Goal: Information Seeking & Learning: Find specific fact

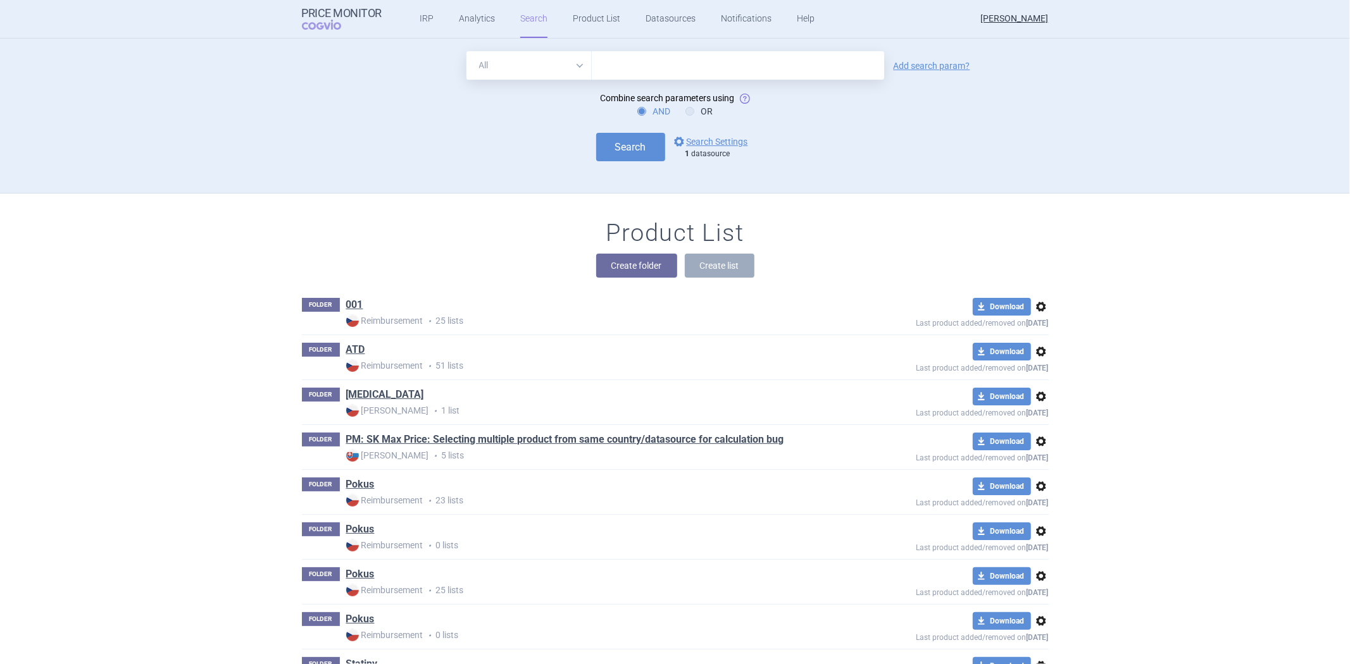
click at [599, 70] on input "text" at bounding box center [738, 65] width 292 height 28
paste input "[MEDICAL_DATA]"
type input "[MEDICAL_DATA], [MEDICAL_DATA]"
click at [642, 153] on button "Search" at bounding box center [630, 147] width 69 height 28
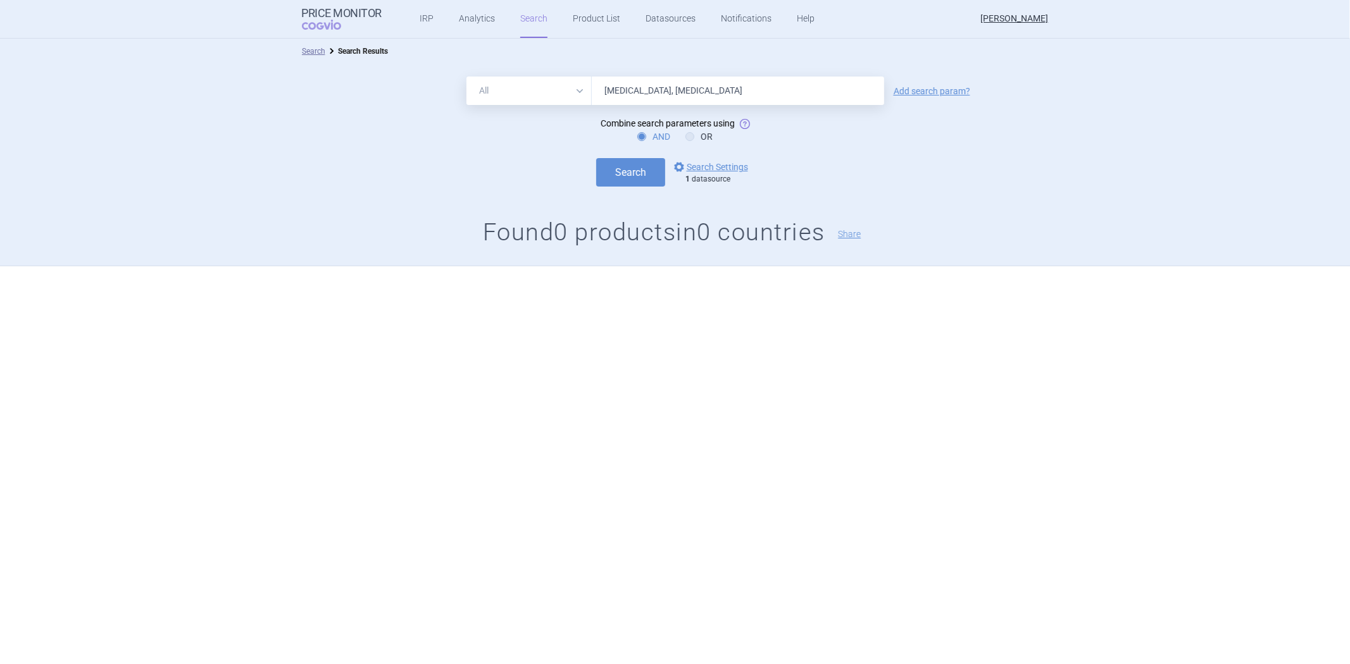
click at [693, 158] on div "Search options Search Settings 1 datasource" at bounding box center [675, 172] width 1350 height 28
click at [693, 165] on link "options Search Settings" at bounding box center [709, 166] width 77 height 15
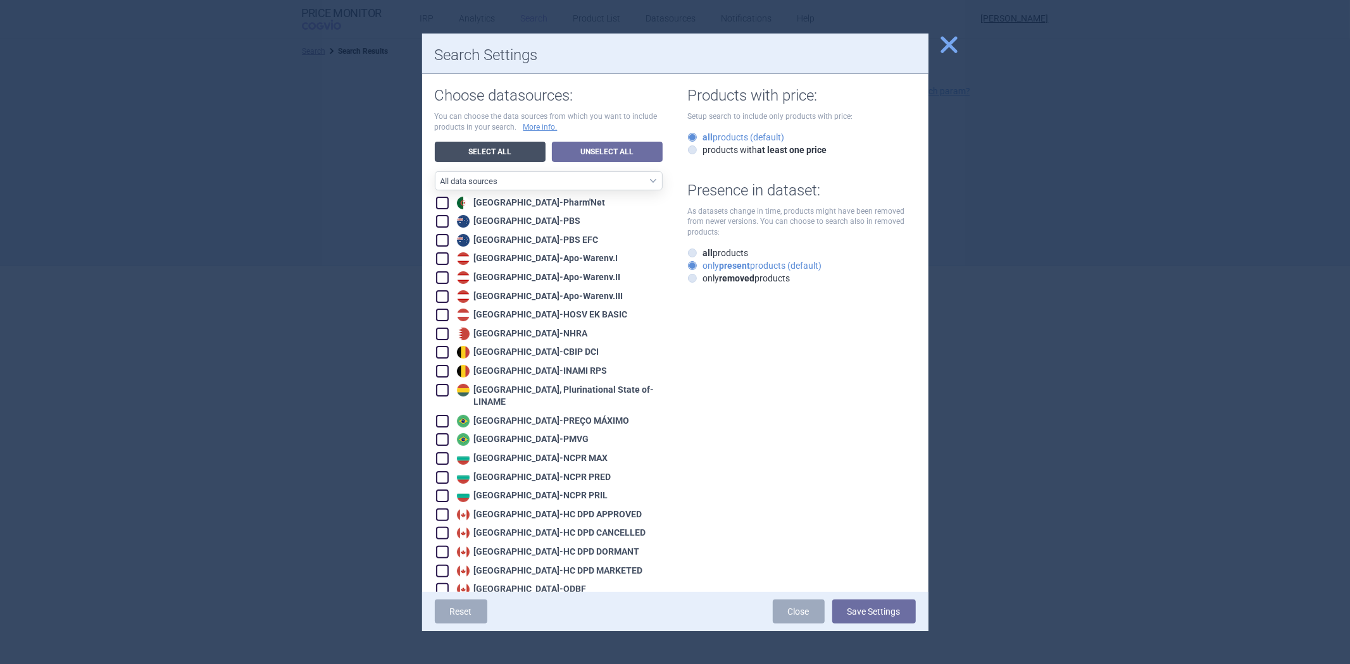
click at [497, 149] on link "Select All" at bounding box center [490, 152] width 111 height 20
checkbox input "true"
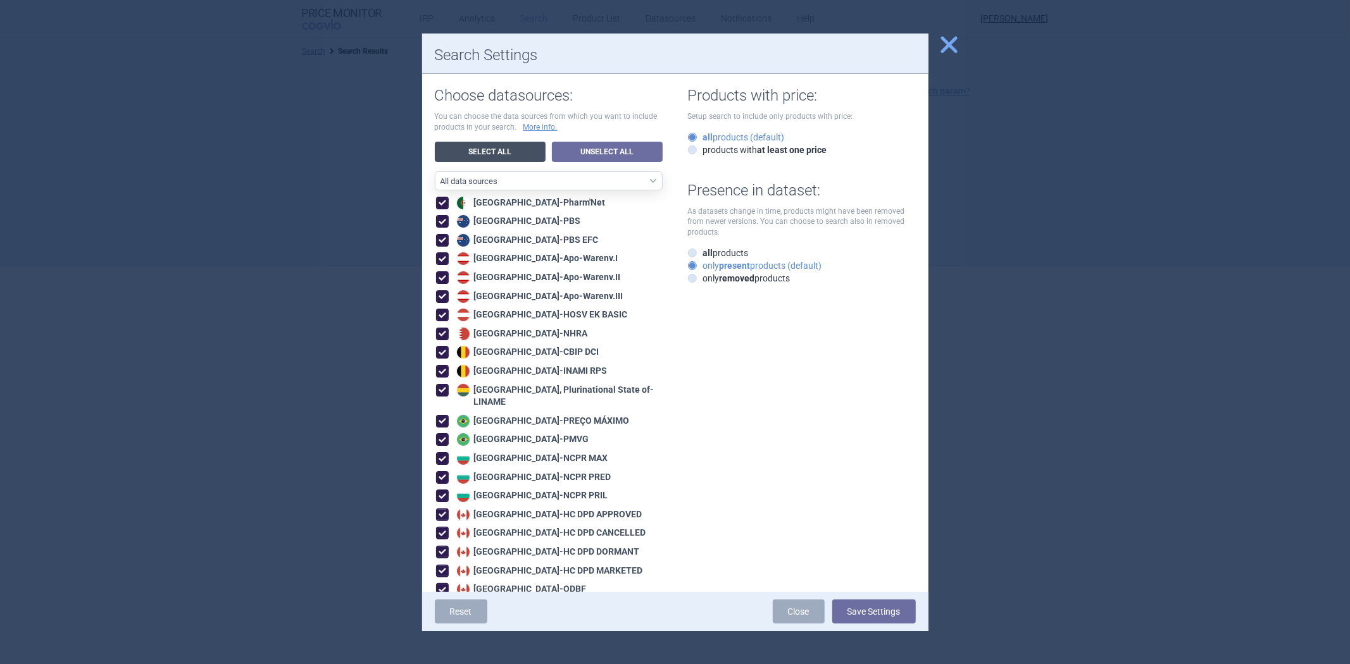
checkbox input "true"
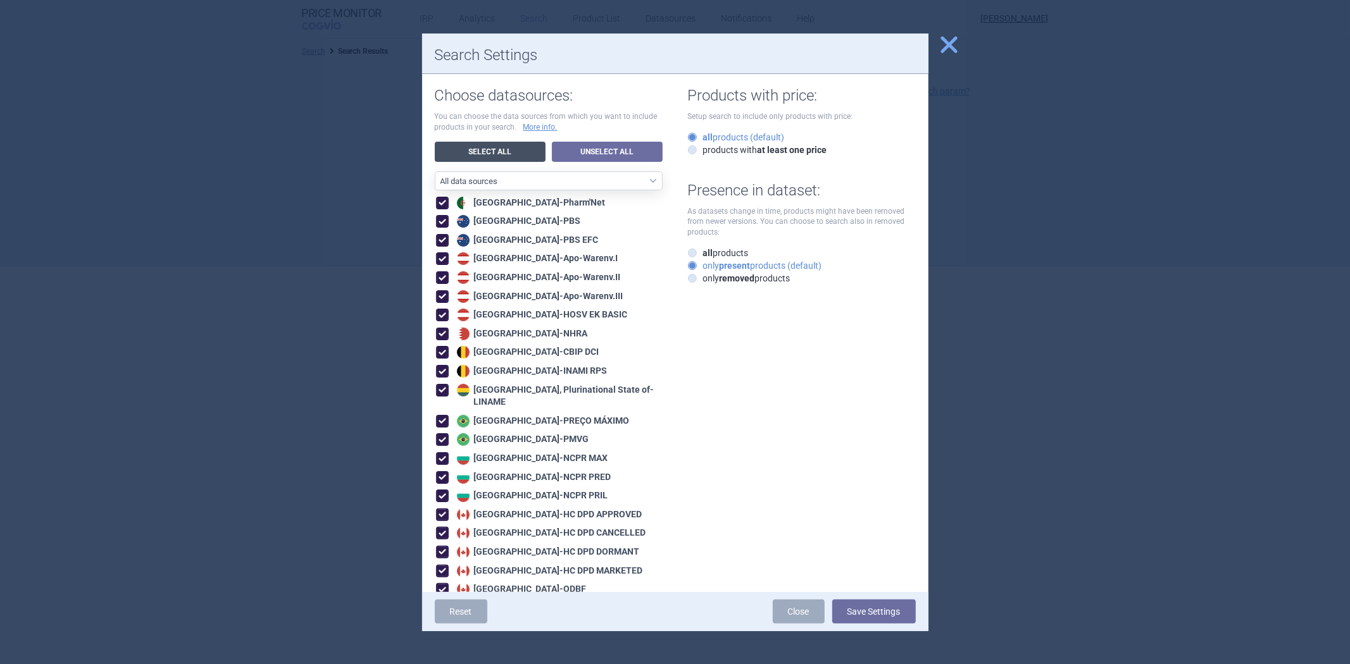
checkbox input "true"
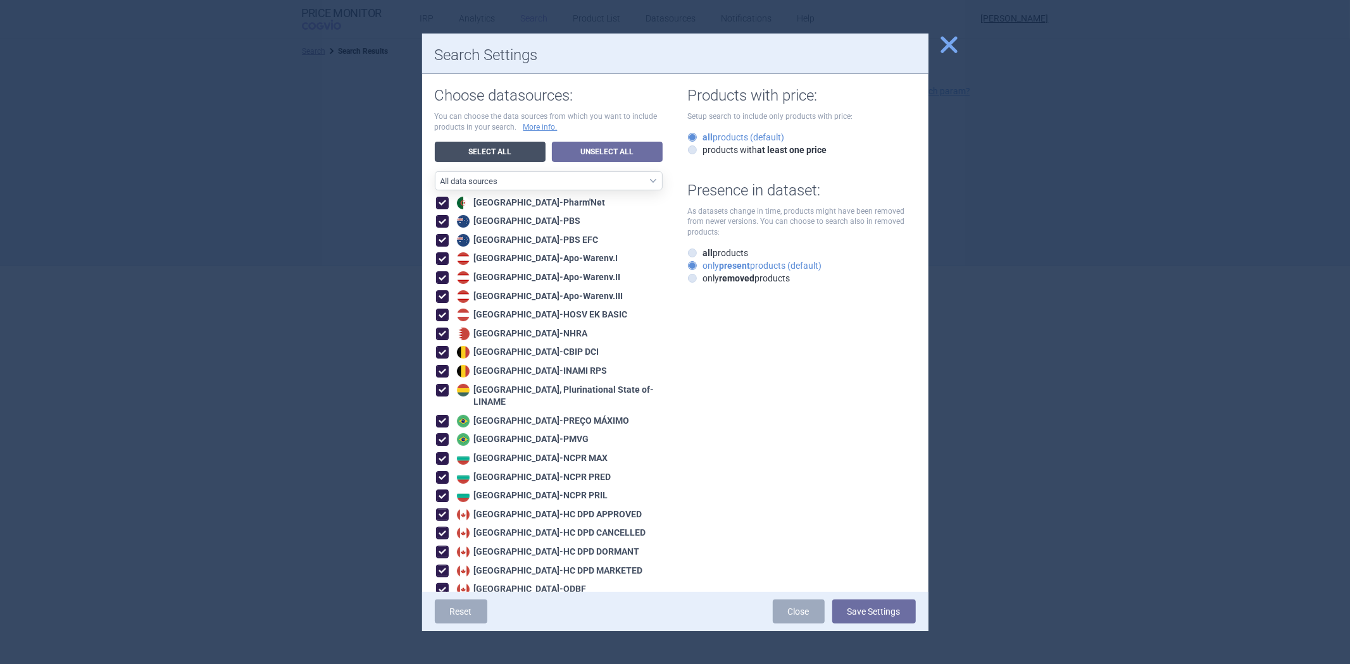
checkbox input "true"
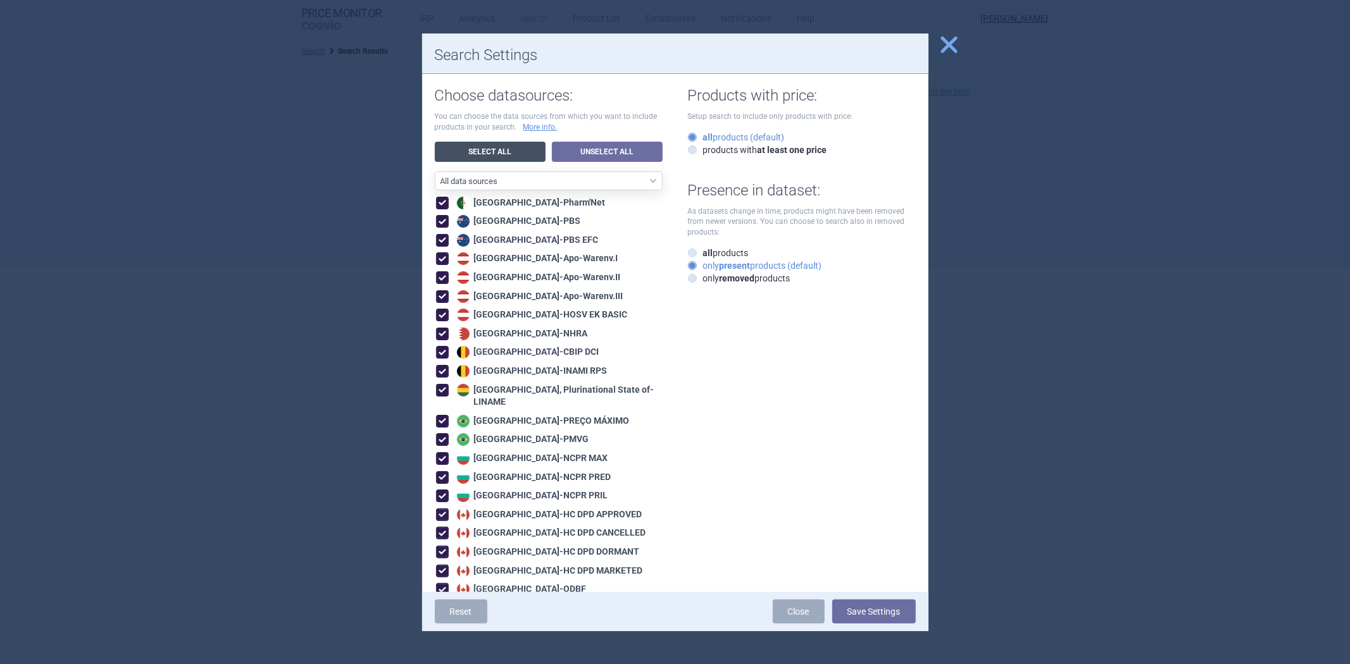
checkbox input "true"
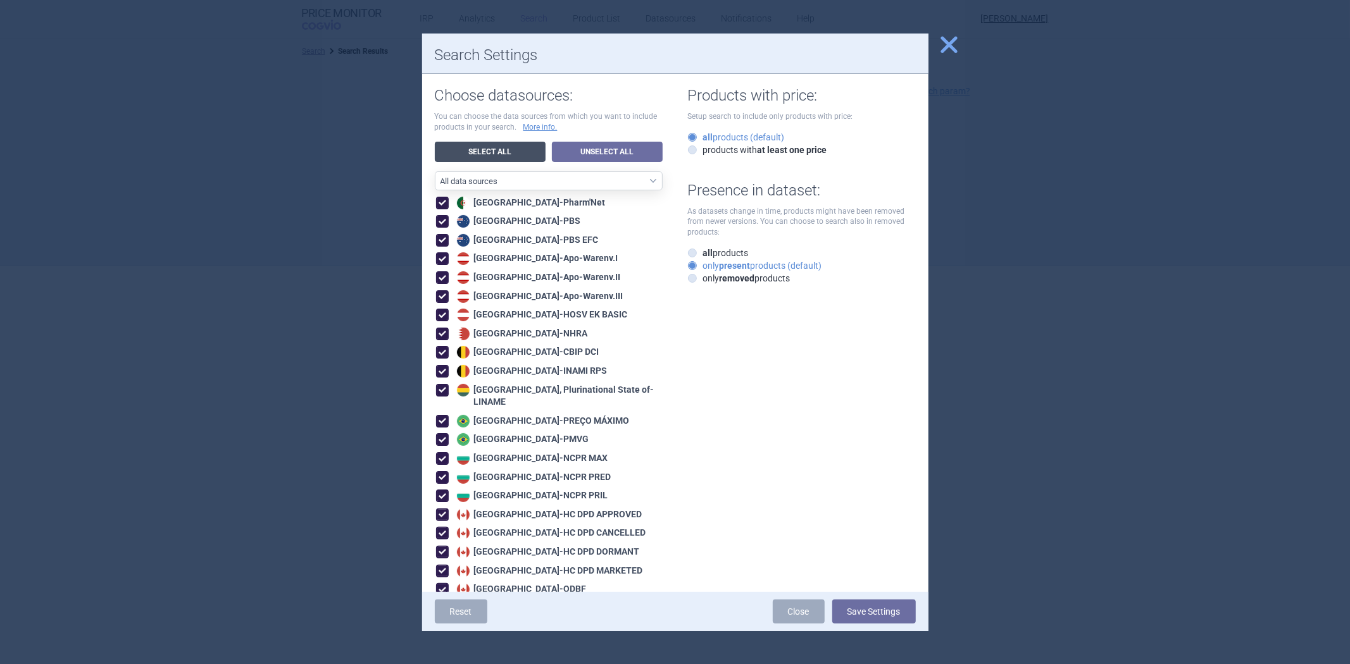
checkbox input "true"
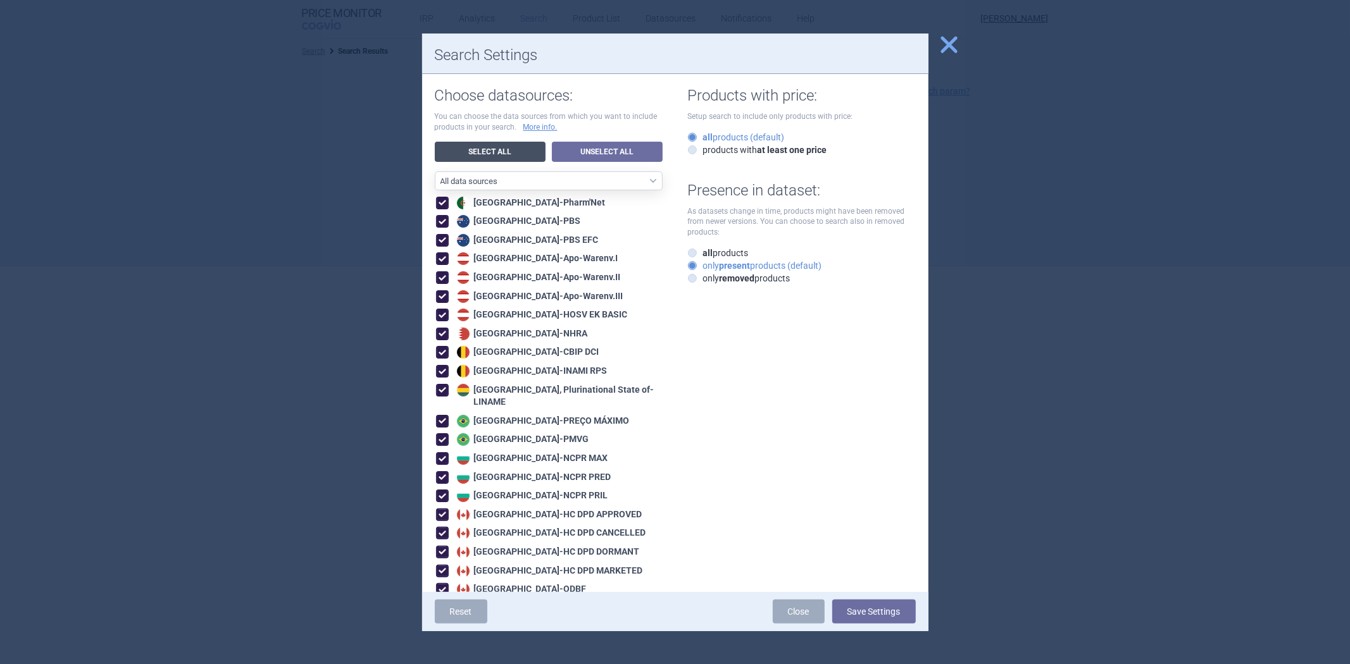
checkbox input "true"
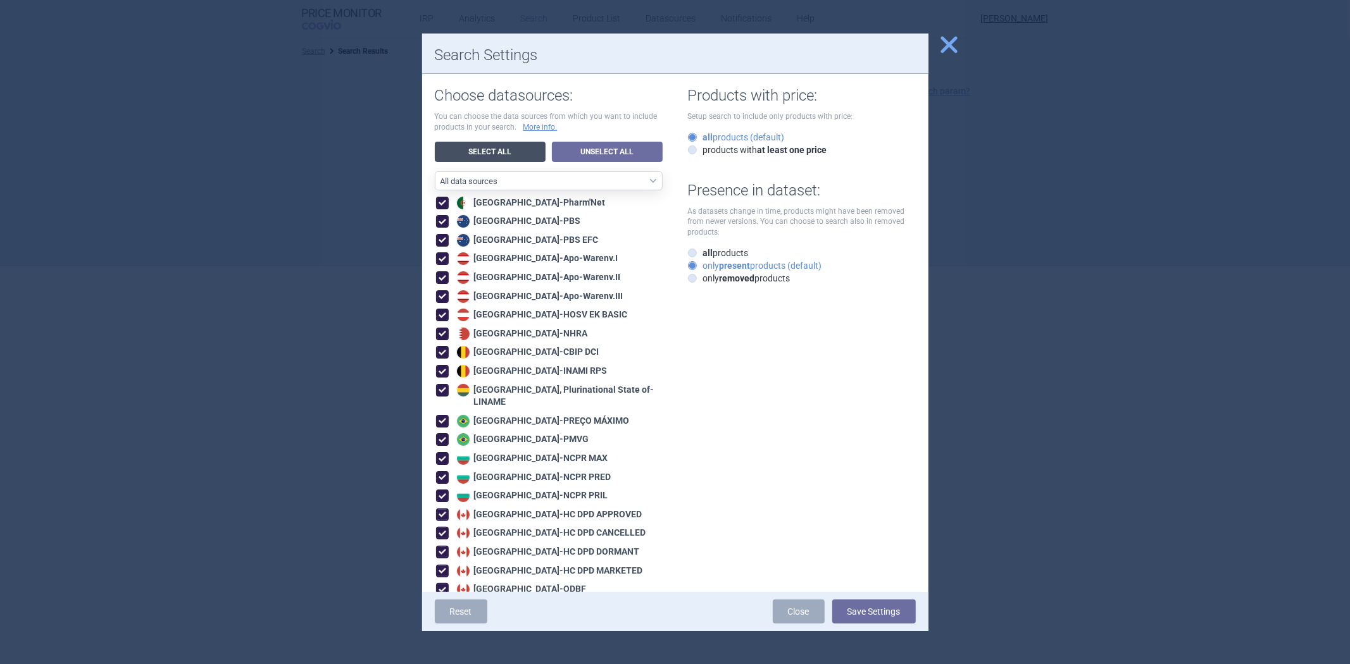
checkbox input "true"
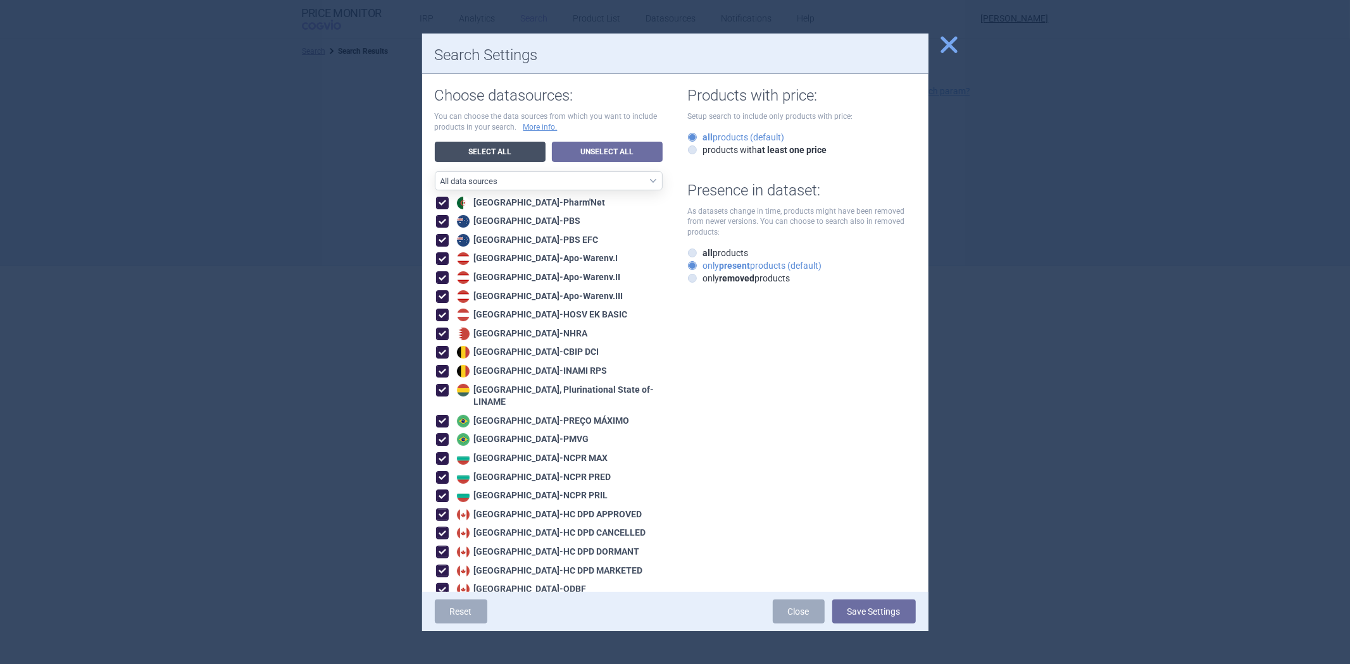
checkbox input "true"
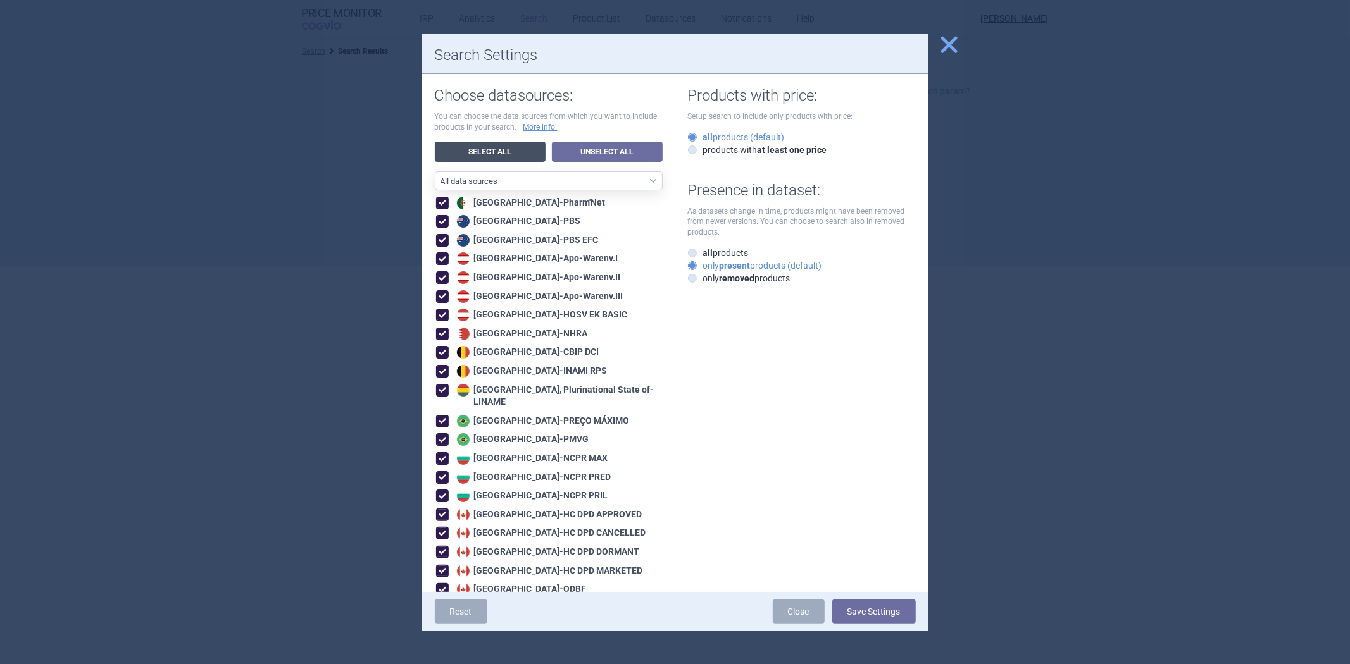
checkbox input "true"
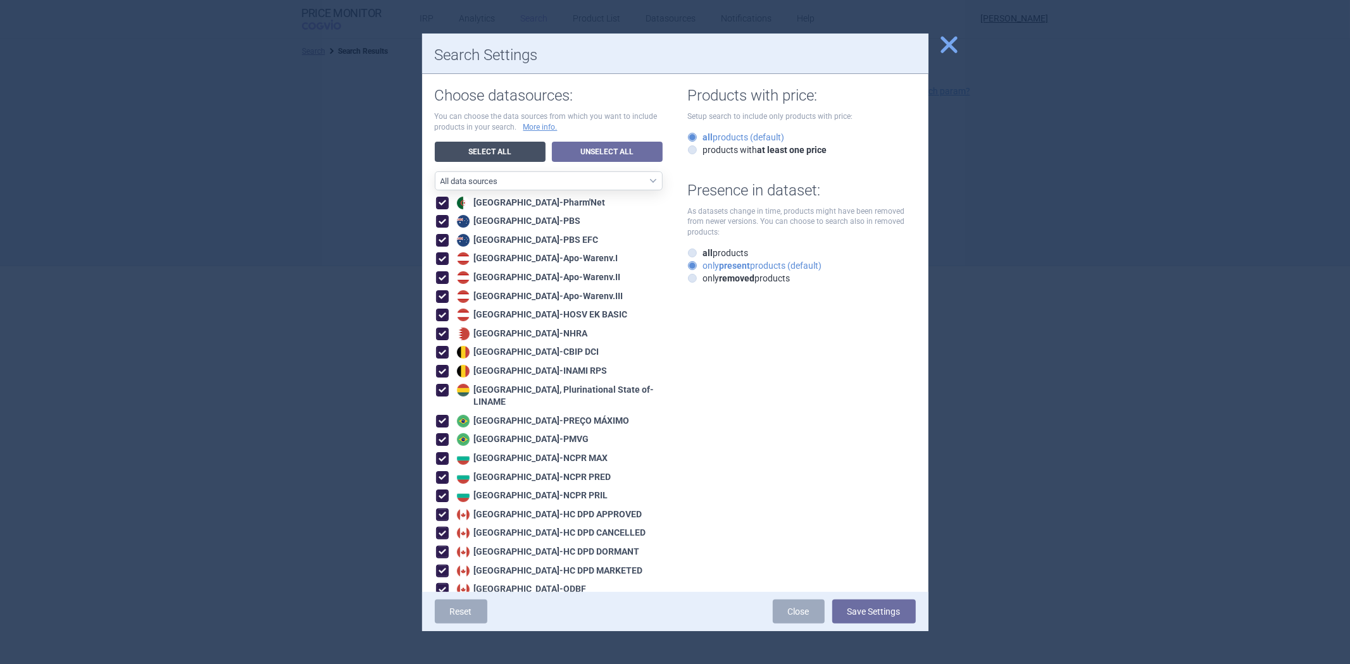
checkbox input "true"
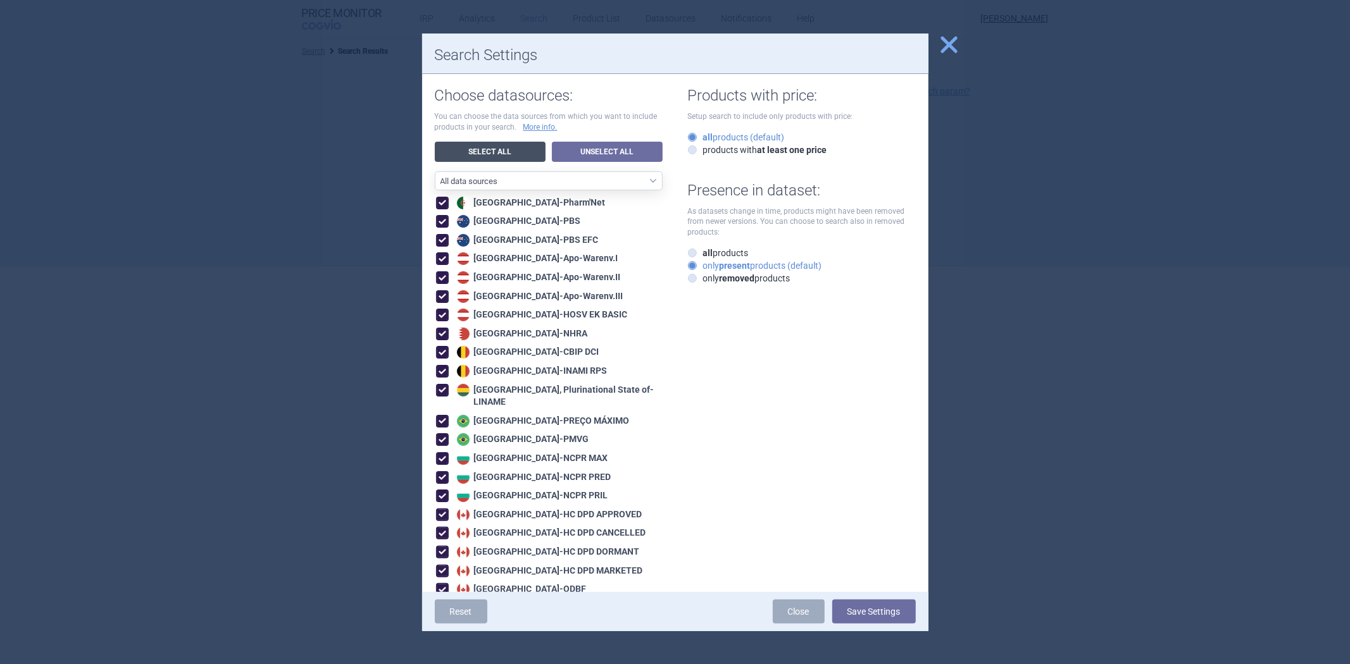
checkbox input "true"
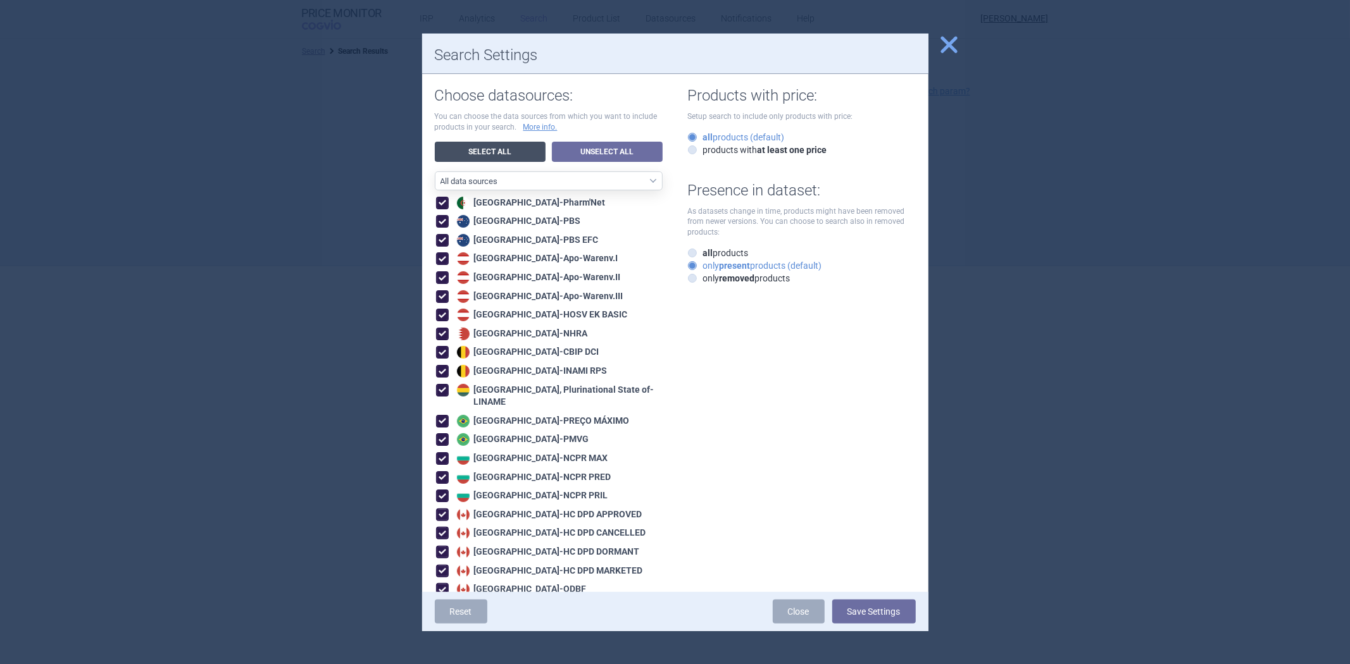
checkbox input "true"
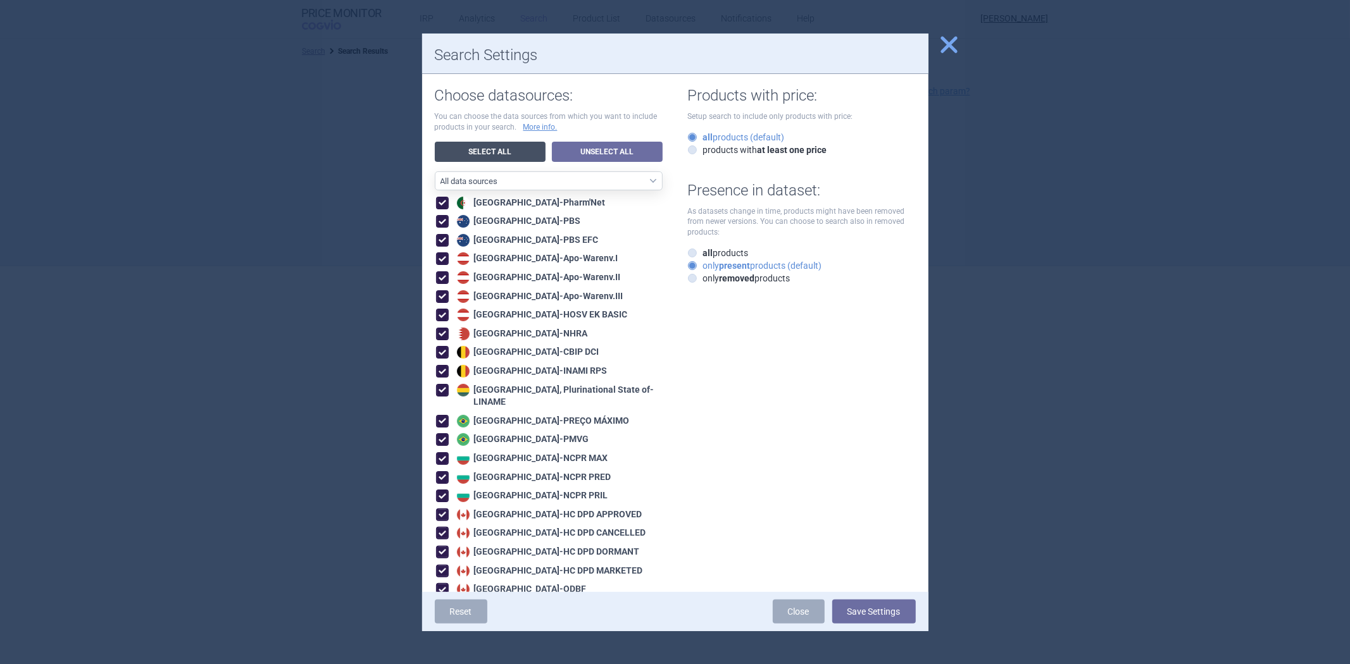
checkbox input "true"
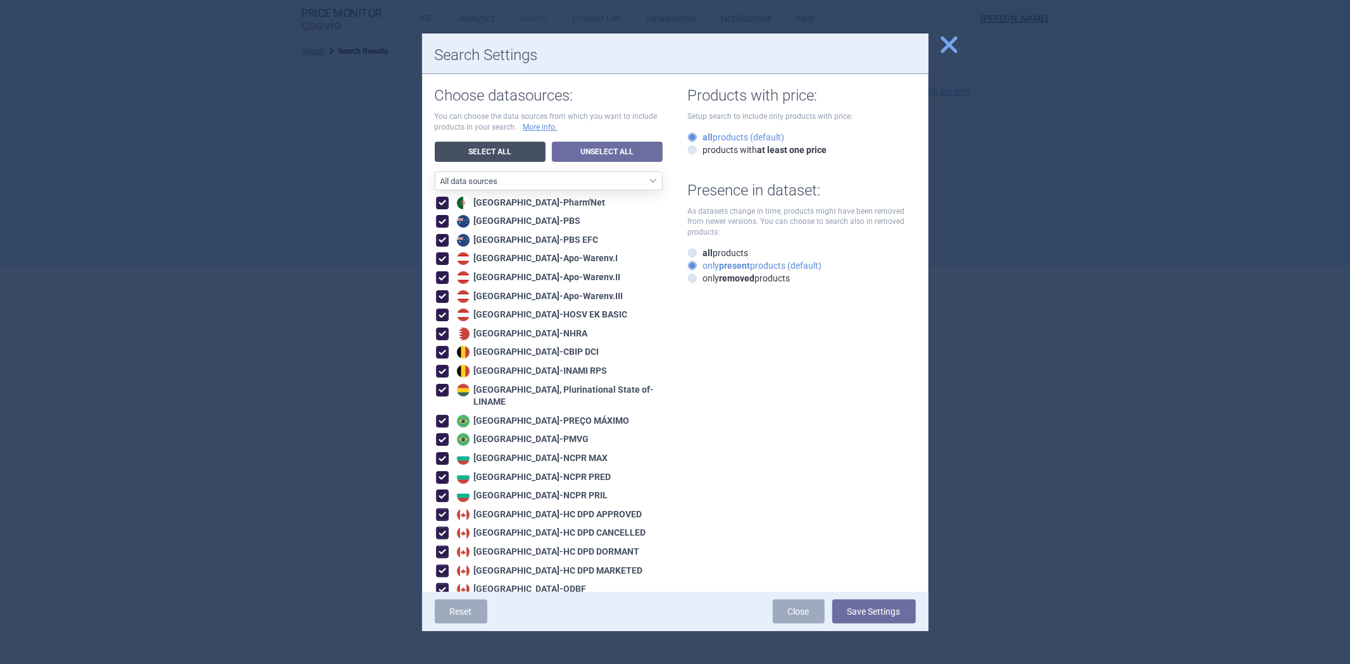
checkbox input "true"
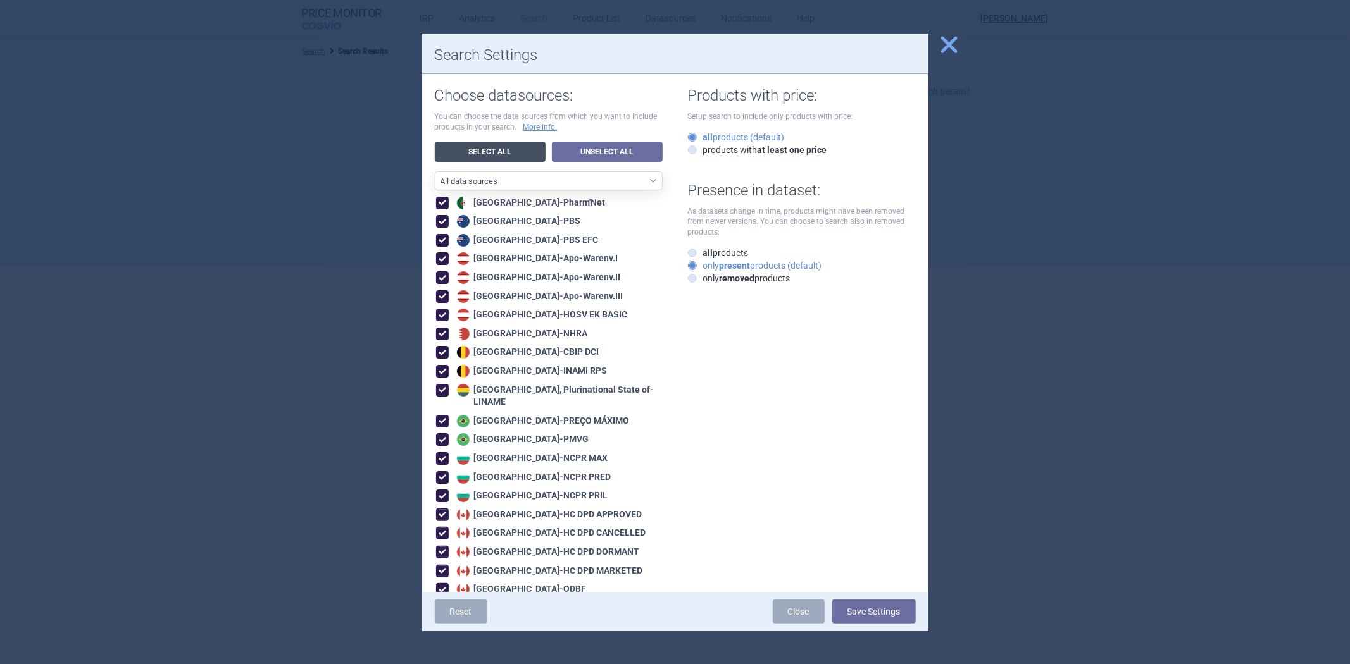
checkbox input "true"
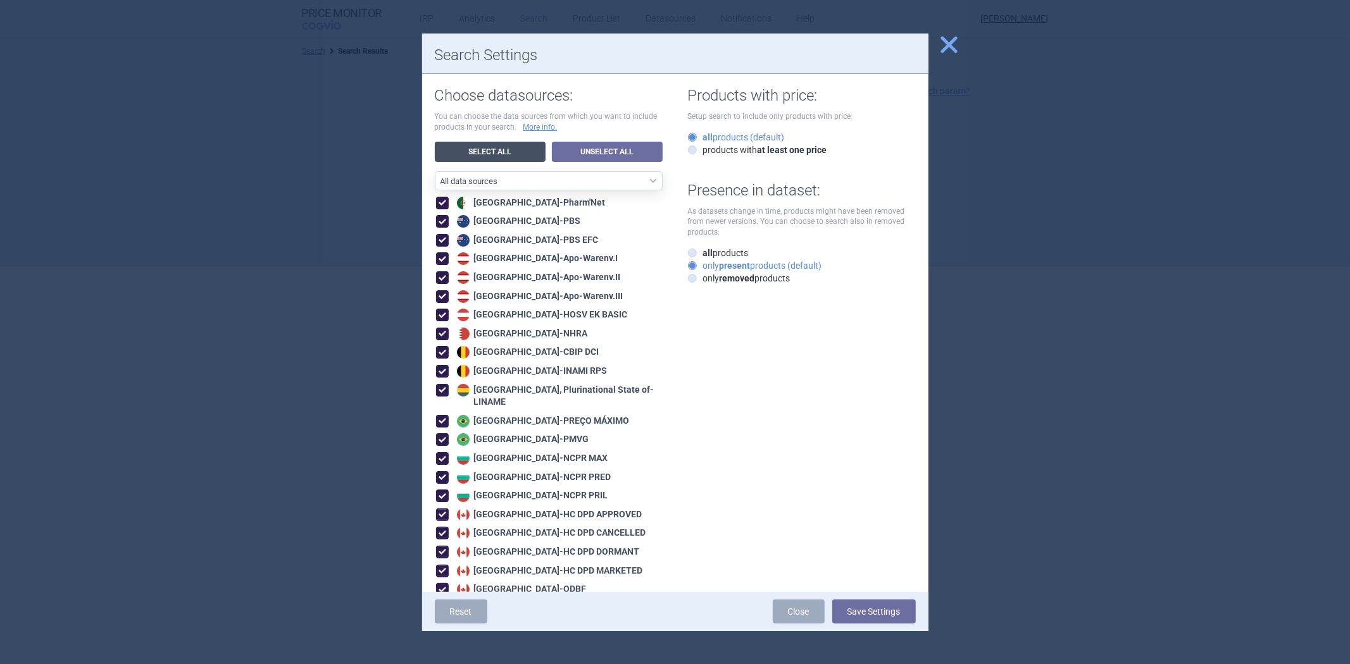
checkbox input "true"
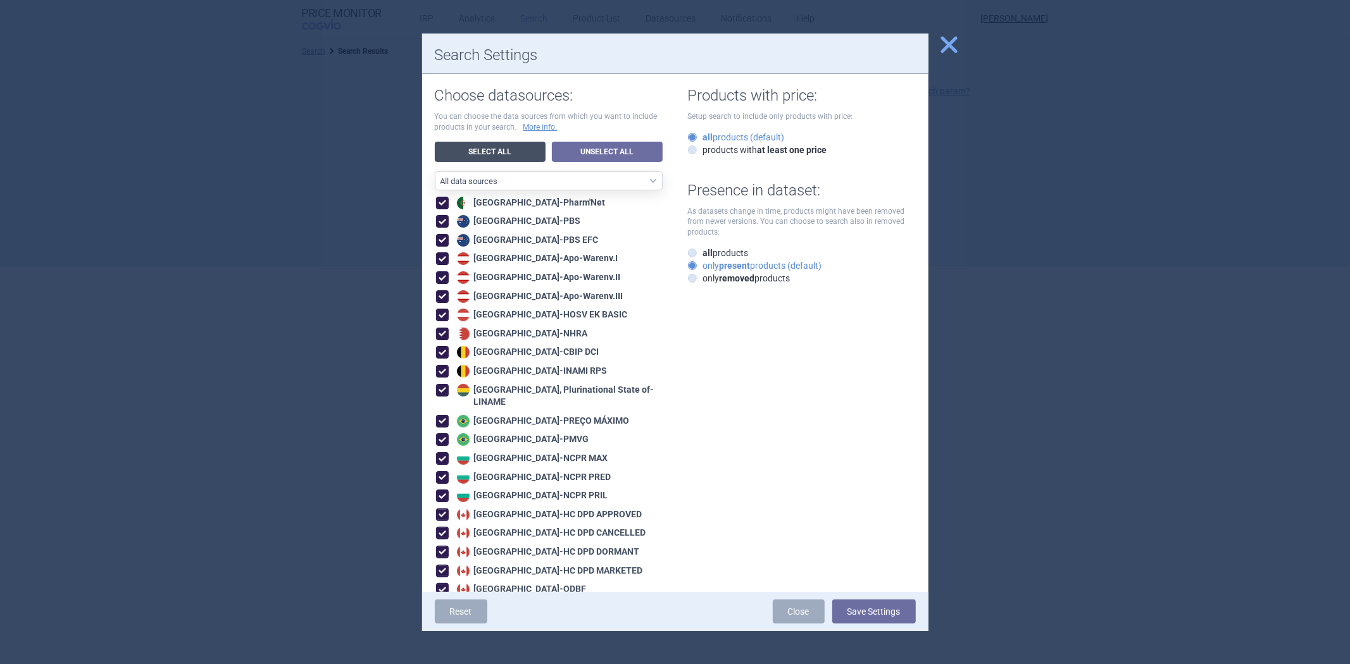
checkbox input "true"
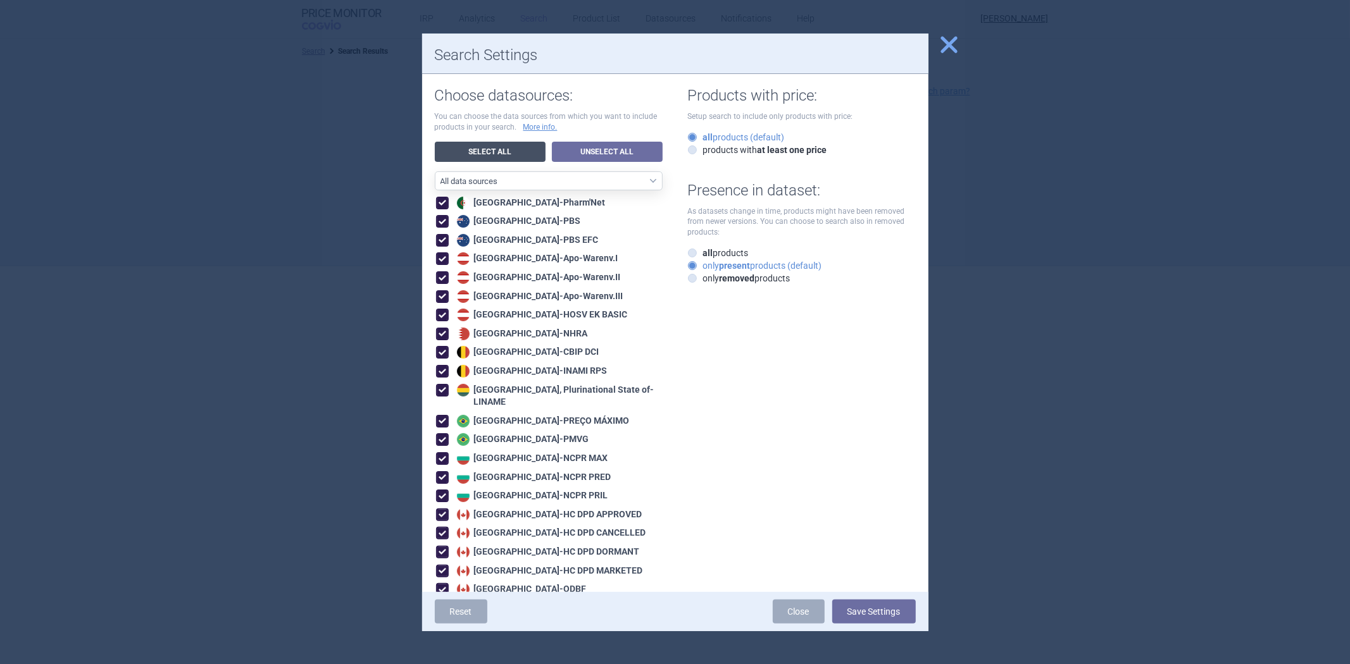
checkbox input "true"
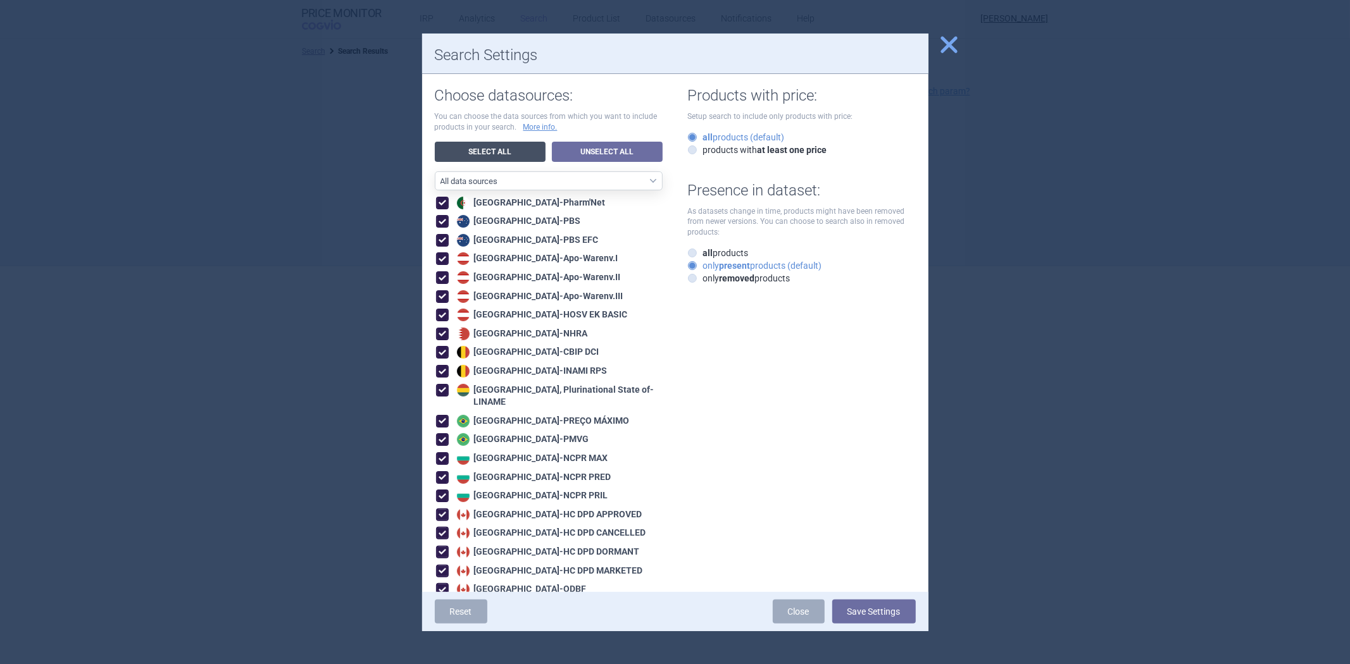
checkbox input "true"
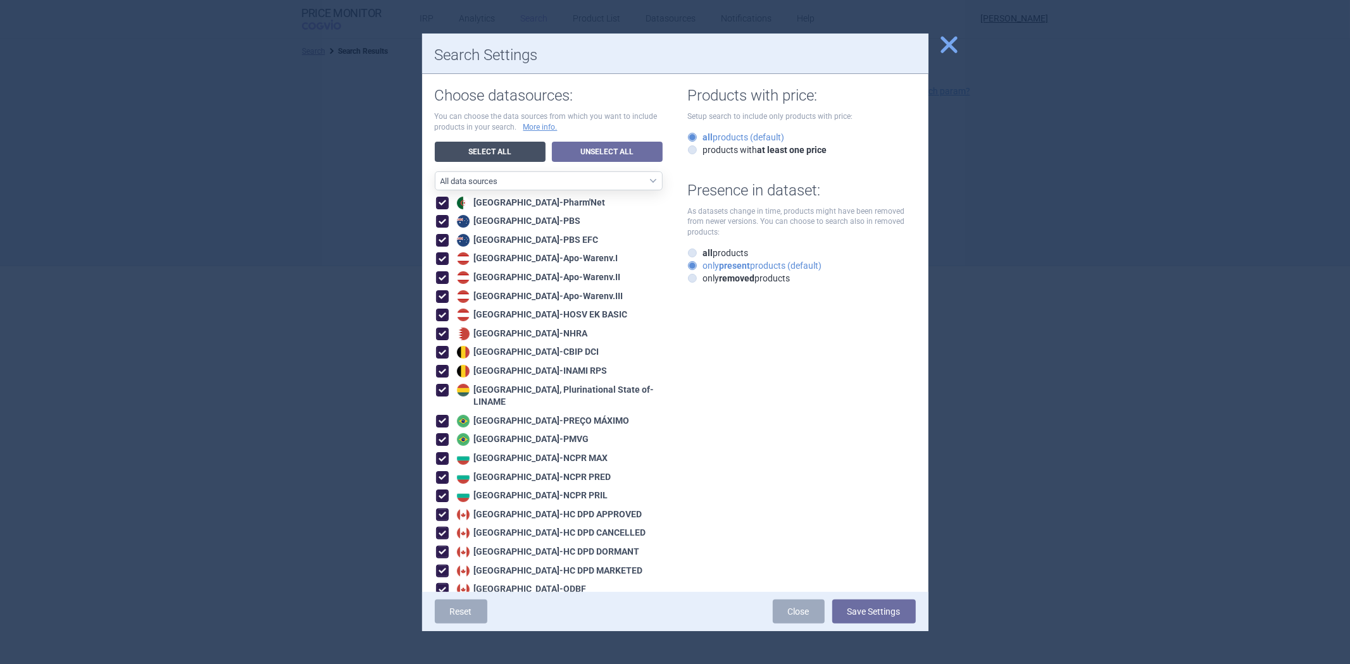
checkbox input "true"
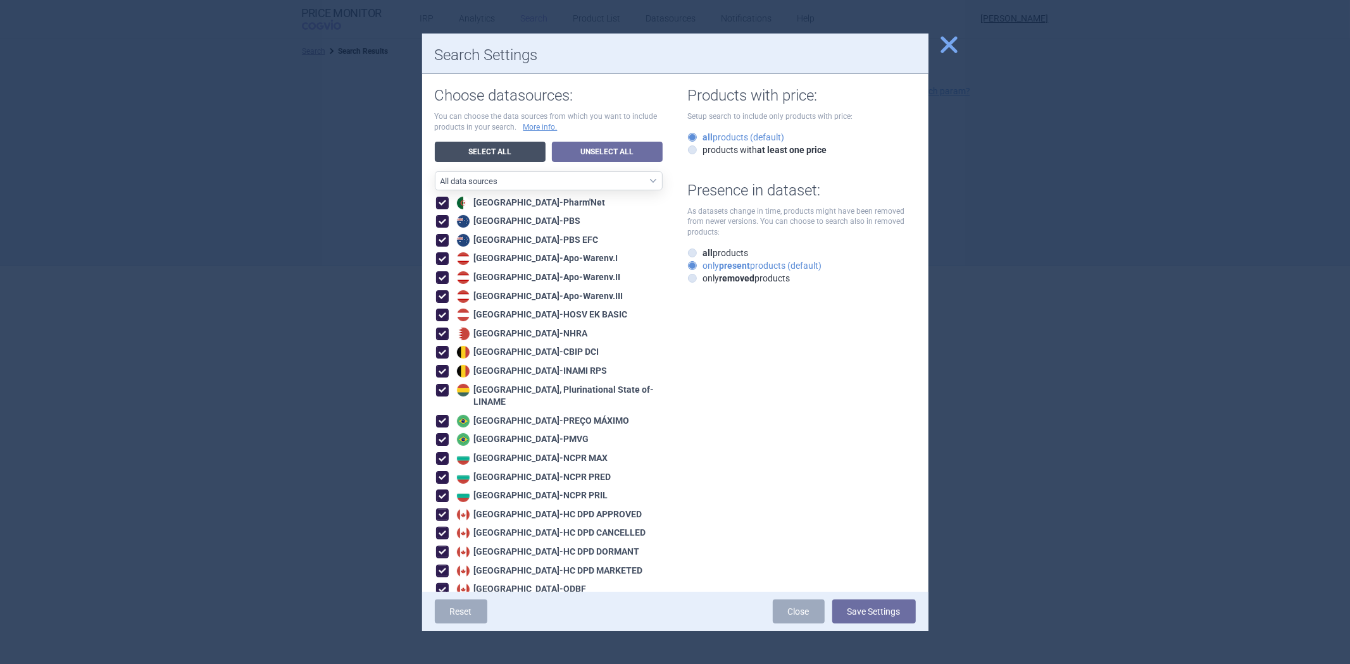
checkbox input "true"
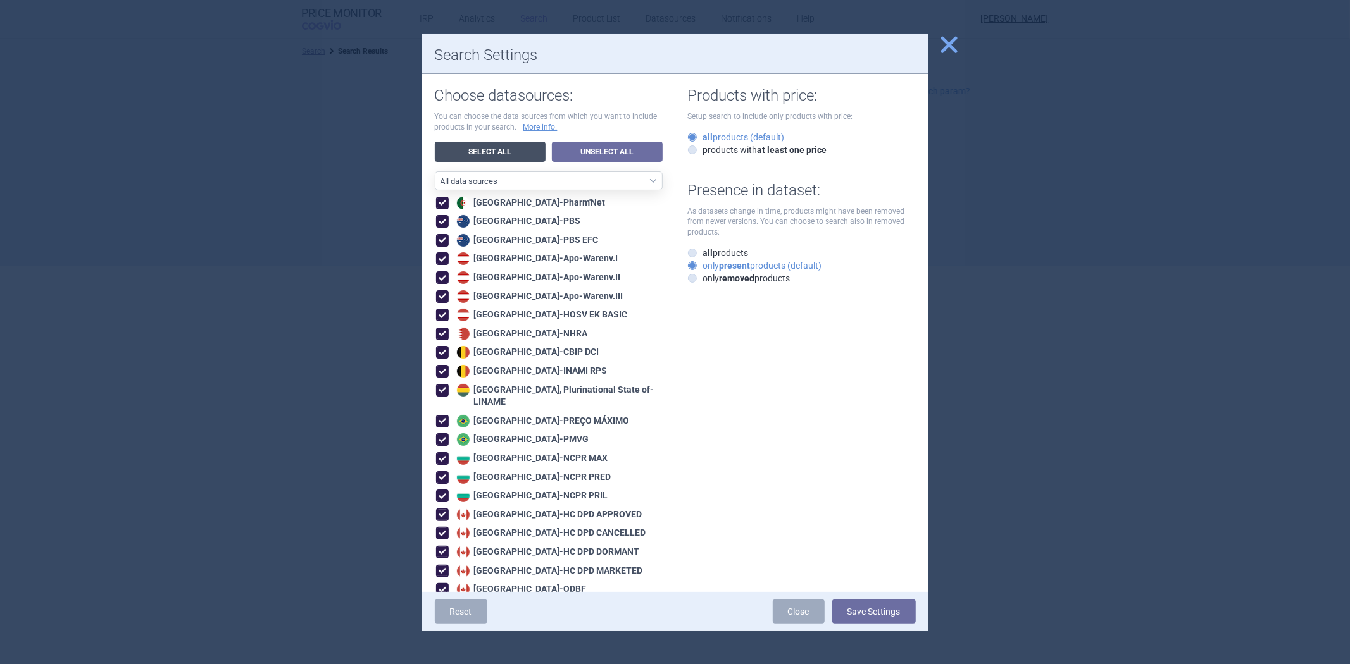
checkbox input "true"
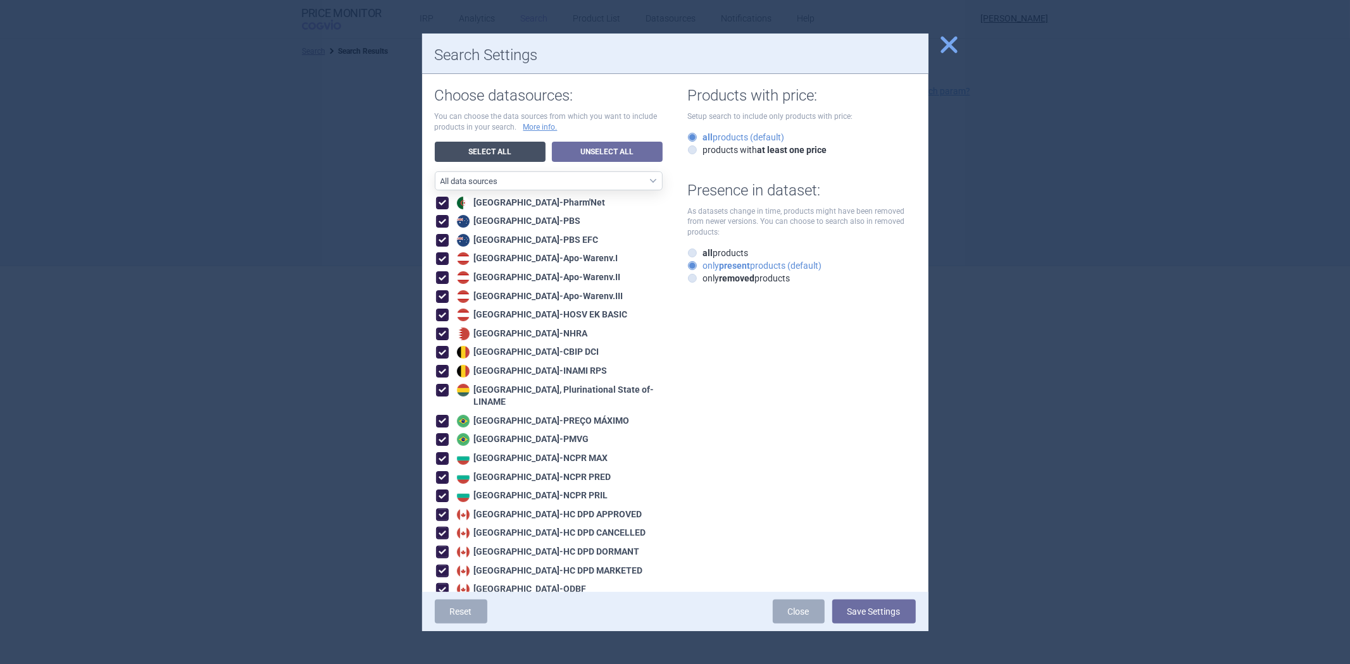
checkbox input "true"
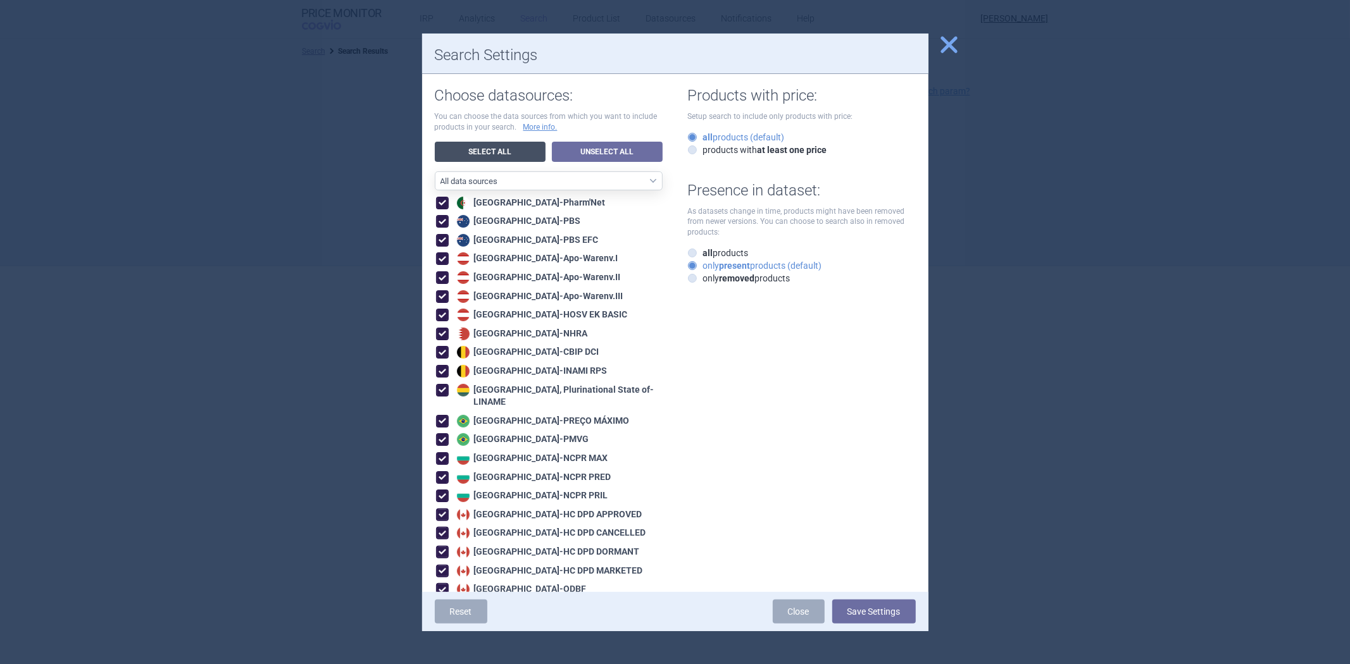
checkbox input "true"
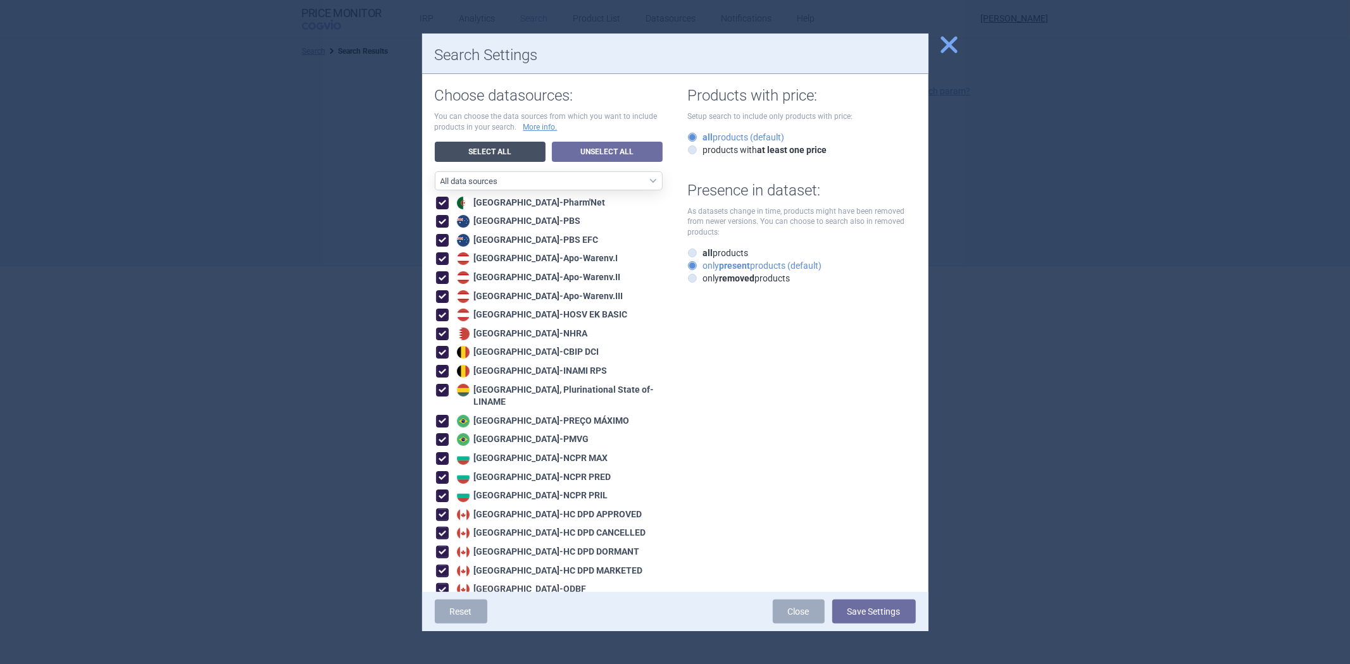
checkbox input "true"
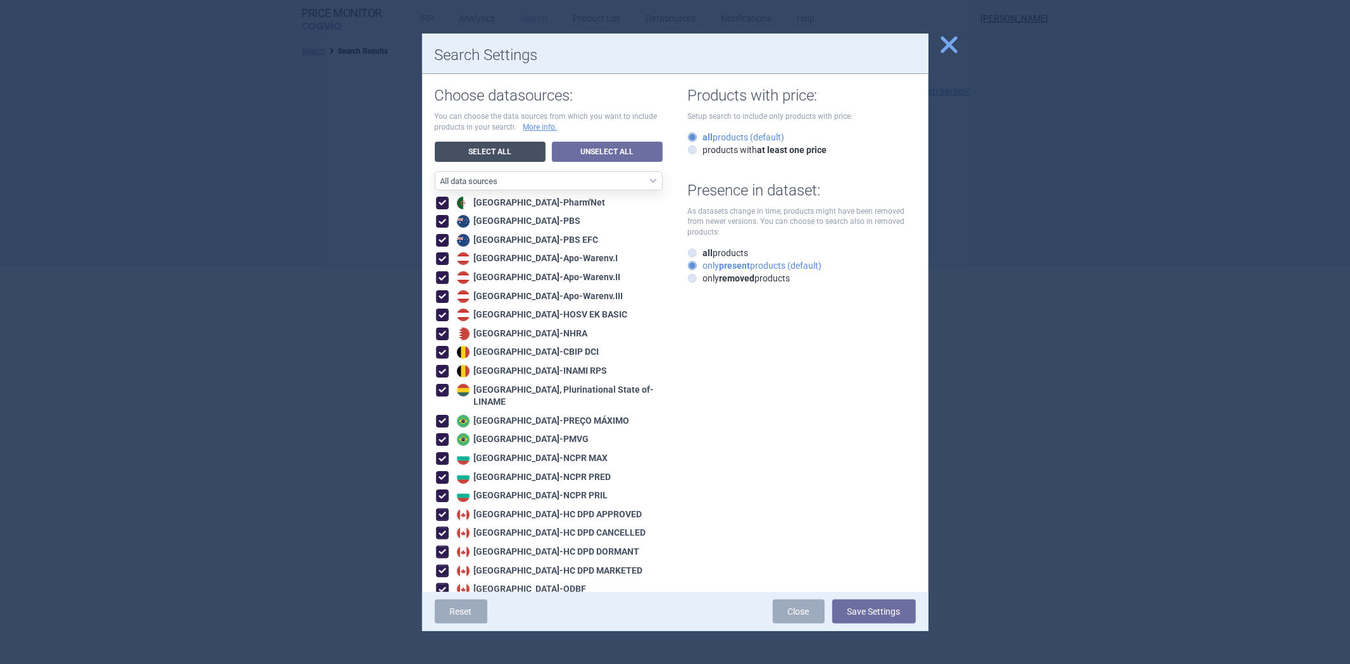
checkbox input "true"
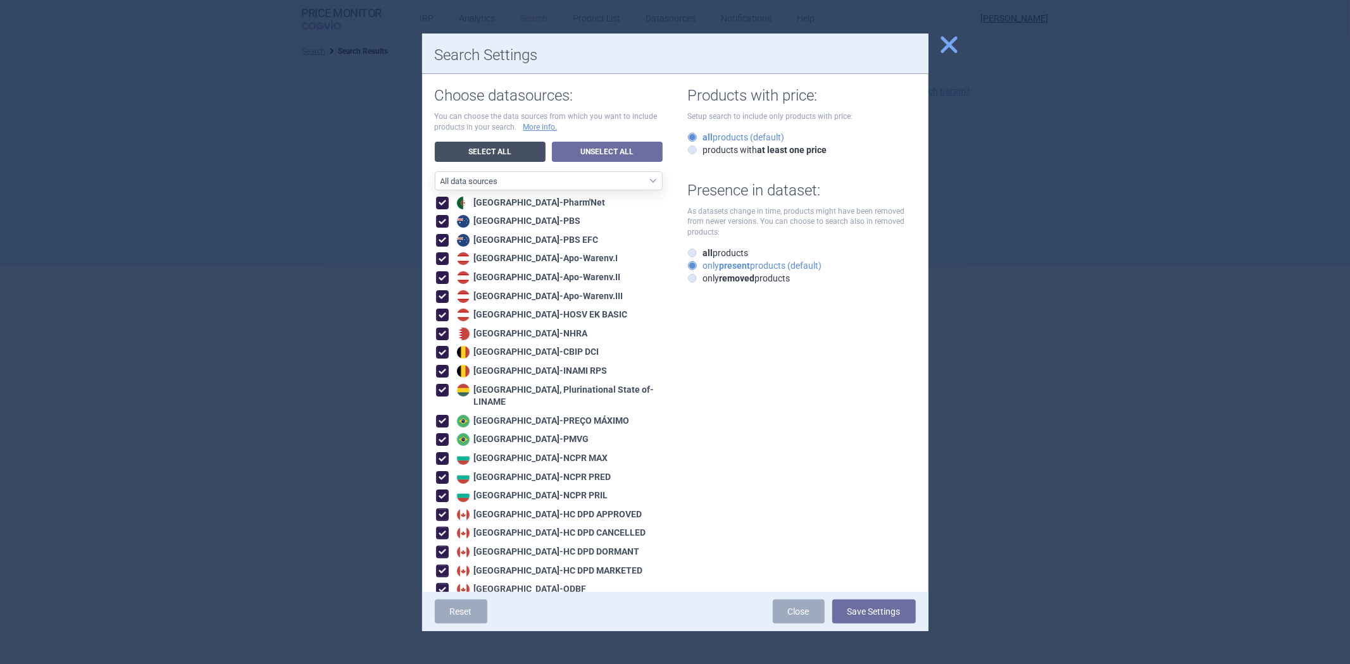
checkbox input "true"
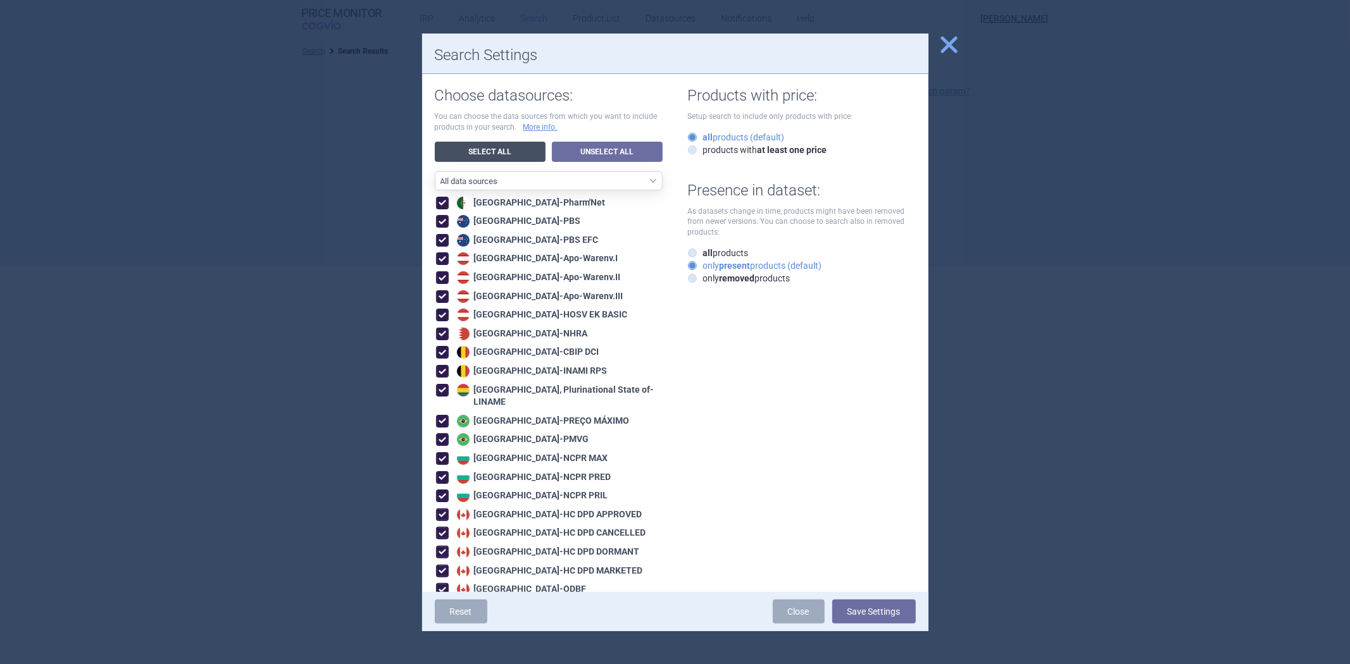
checkbox input "true"
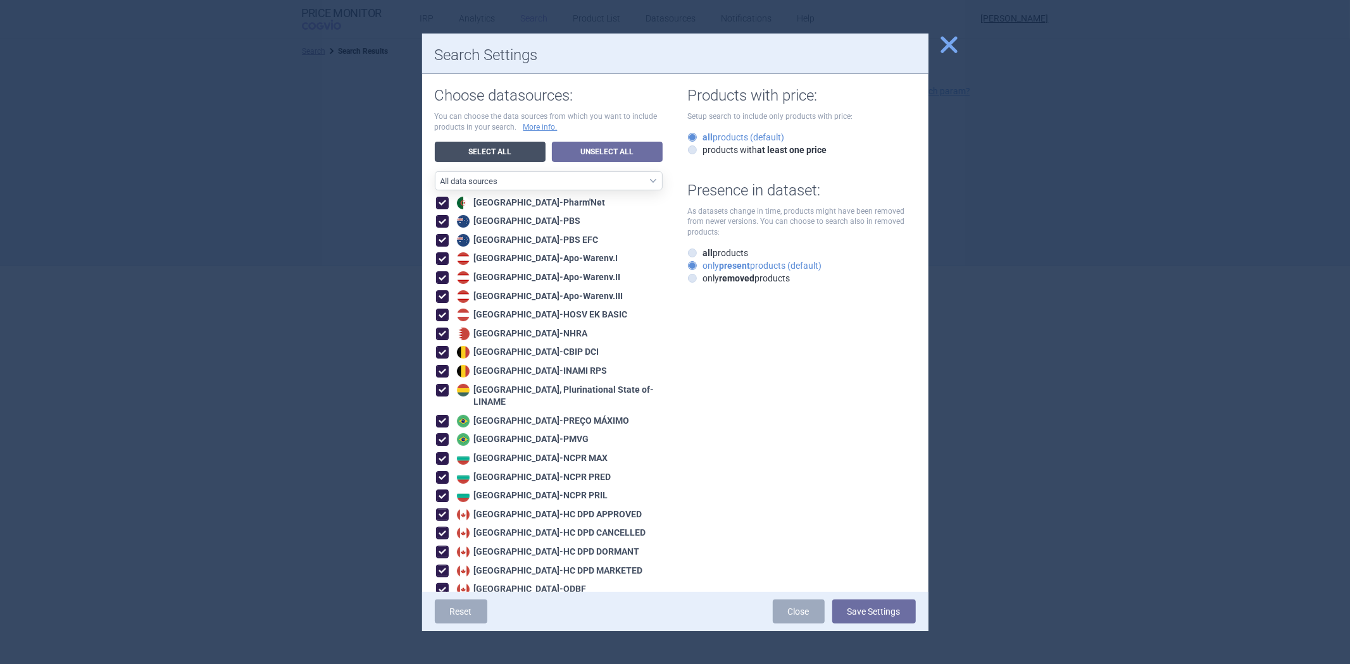
checkbox input "true"
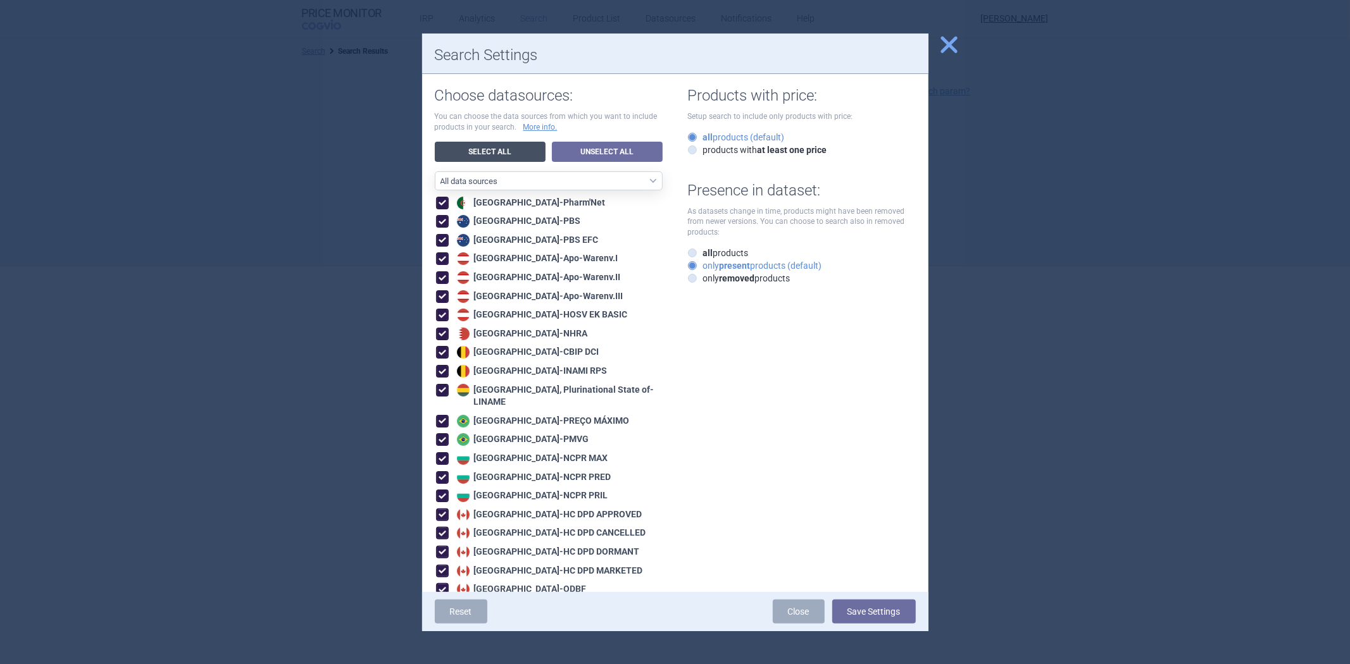
checkbox input "true"
click at [856, 611] on button "Save Settings" at bounding box center [874, 612] width 84 height 24
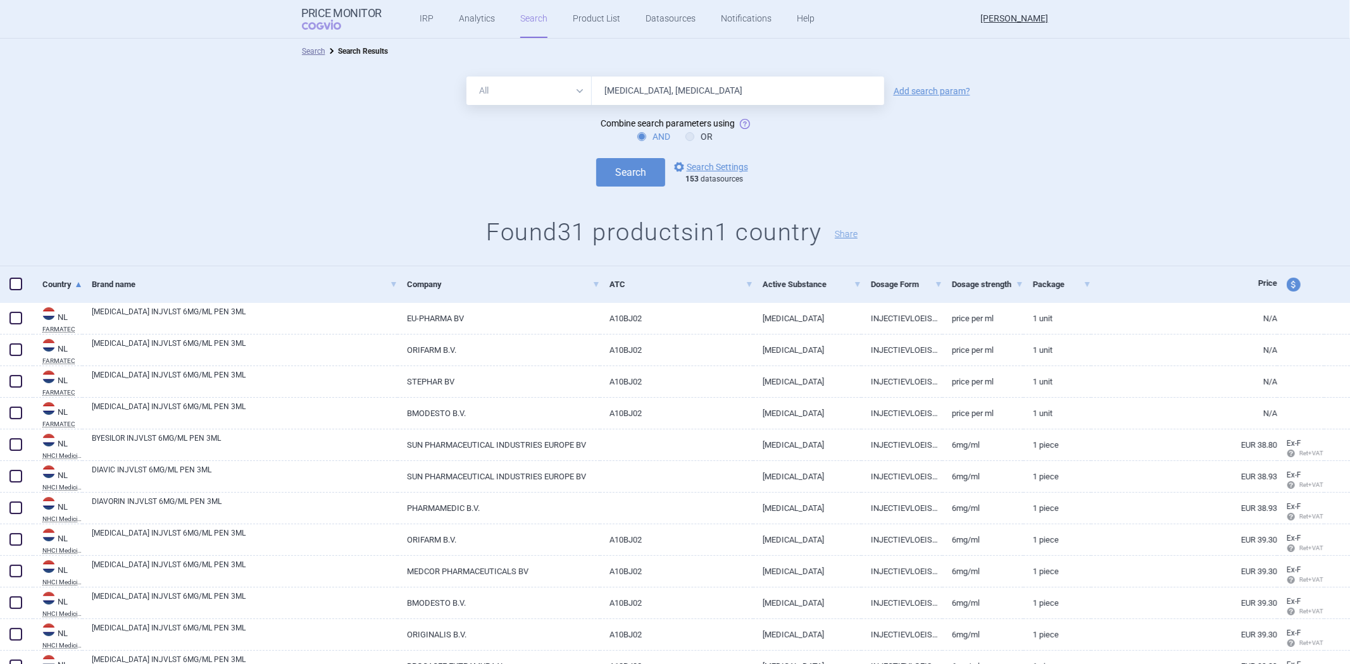
click at [536, 79] on select "All Brand Name ATC Company Active Substance Country Newer than" at bounding box center [528, 91] width 125 height 28
select select "brandName"
click at [466, 77] on select "All Brand Name ATC Company Active Substance Country Newer than" at bounding box center [528, 91] width 125 height 28
click at [620, 163] on button "Search" at bounding box center [630, 172] width 69 height 28
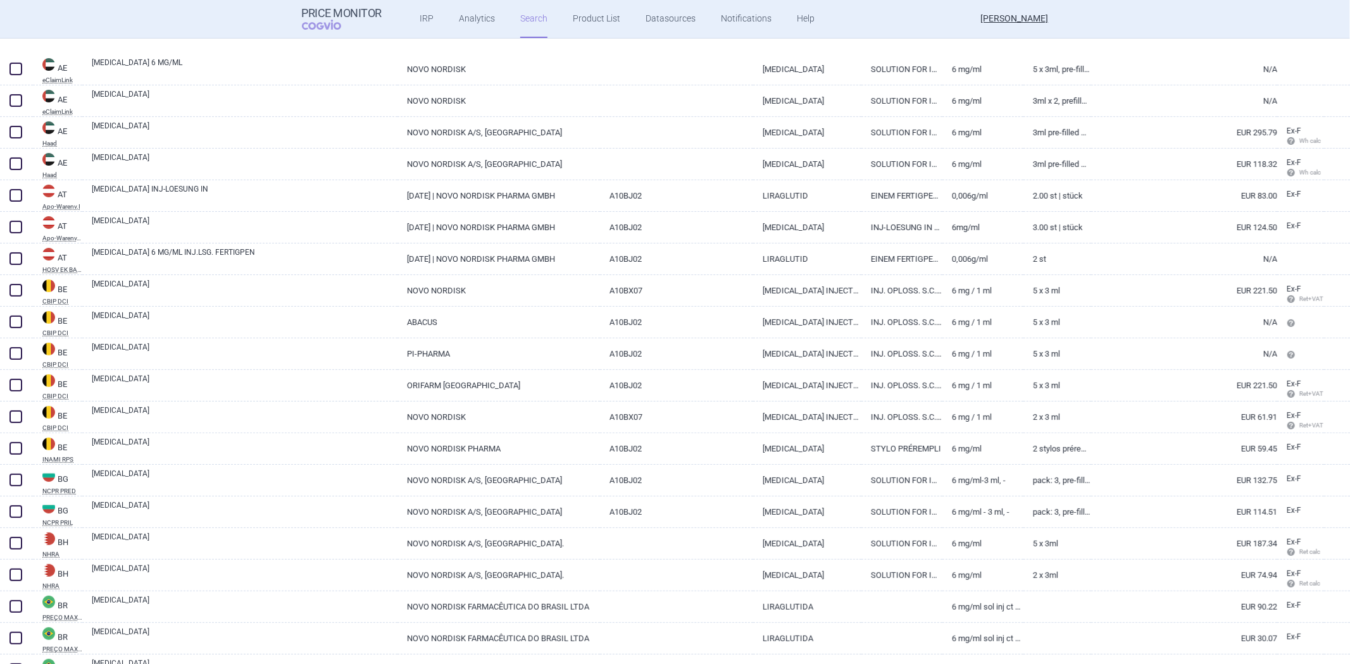
scroll to position [281, 0]
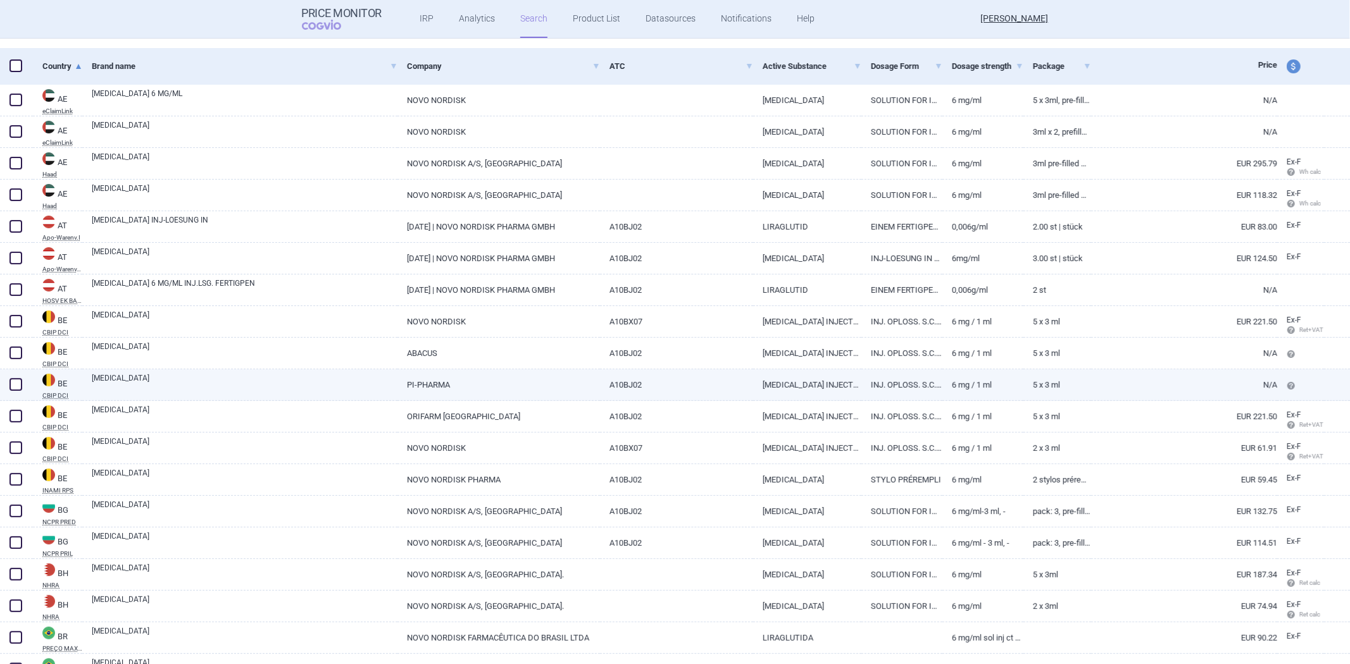
select select "brandName"
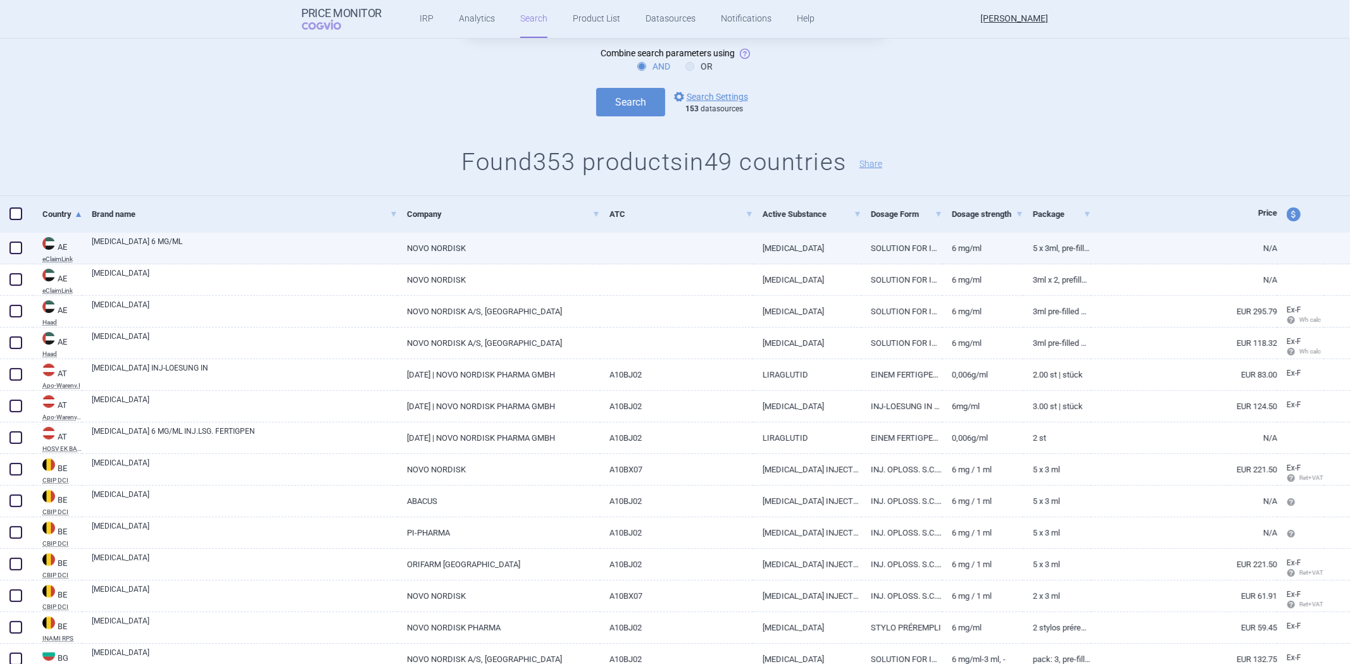
scroll to position [0, 0]
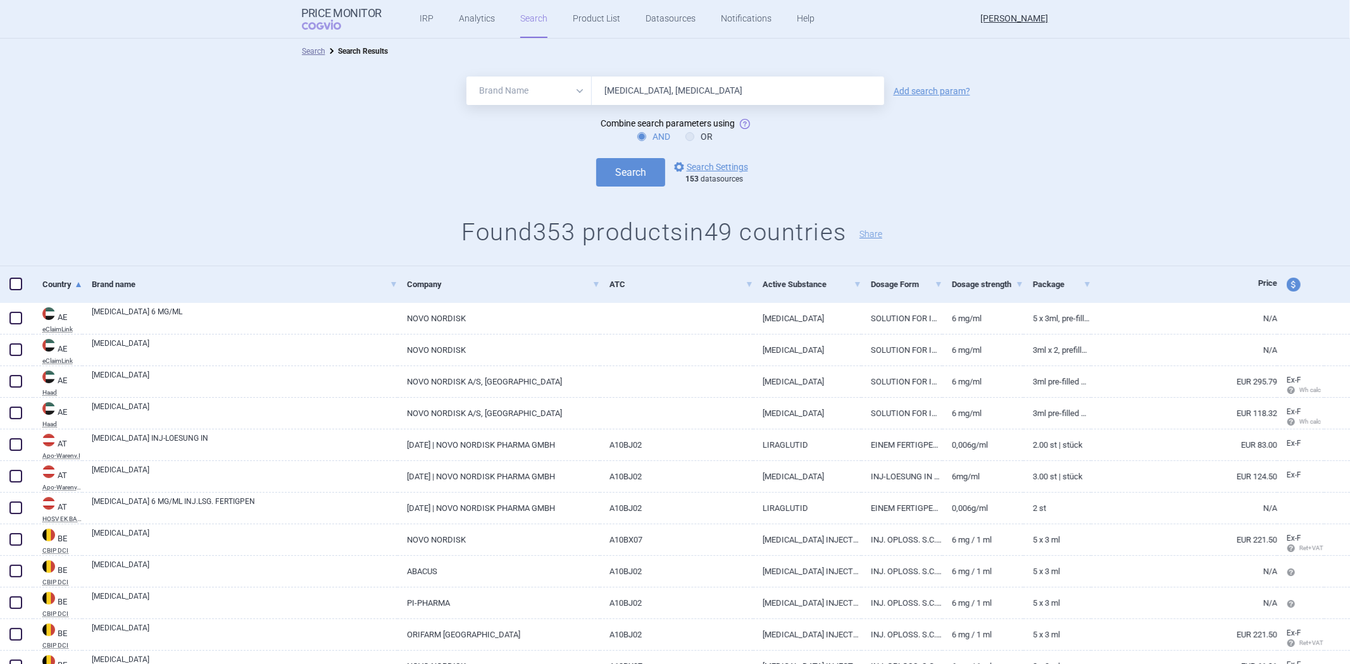
click at [655, 96] on input "[MEDICAL_DATA], [MEDICAL_DATA]" at bounding box center [738, 91] width 292 height 28
click at [644, 172] on button "Search" at bounding box center [630, 172] width 69 height 28
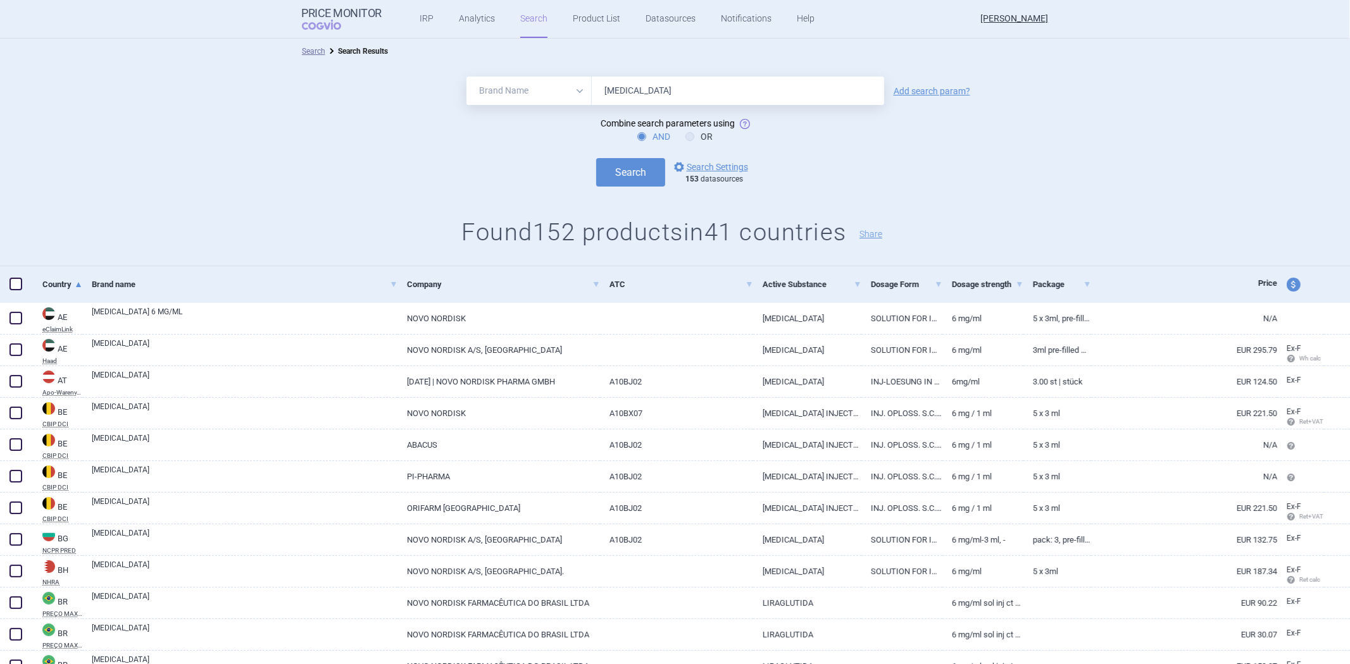
click at [676, 86] on input "[MEDICAL_DATA]" at bounding box center [738, 91] width 292 height 28
paste input "[MEDICAL_DATA]"
click at [630, 91] on input "saxendaVICTOZA" at bounding box center [738, 91] width 292 height 28
type input "[MEDICAL_DATA], [MEDICAL_DATA]"
click at [633, 168] on button "Search" at bounding box center [630, 172] width 69 height 28
